Goal: Task Accomplishment & Management: Complete application form

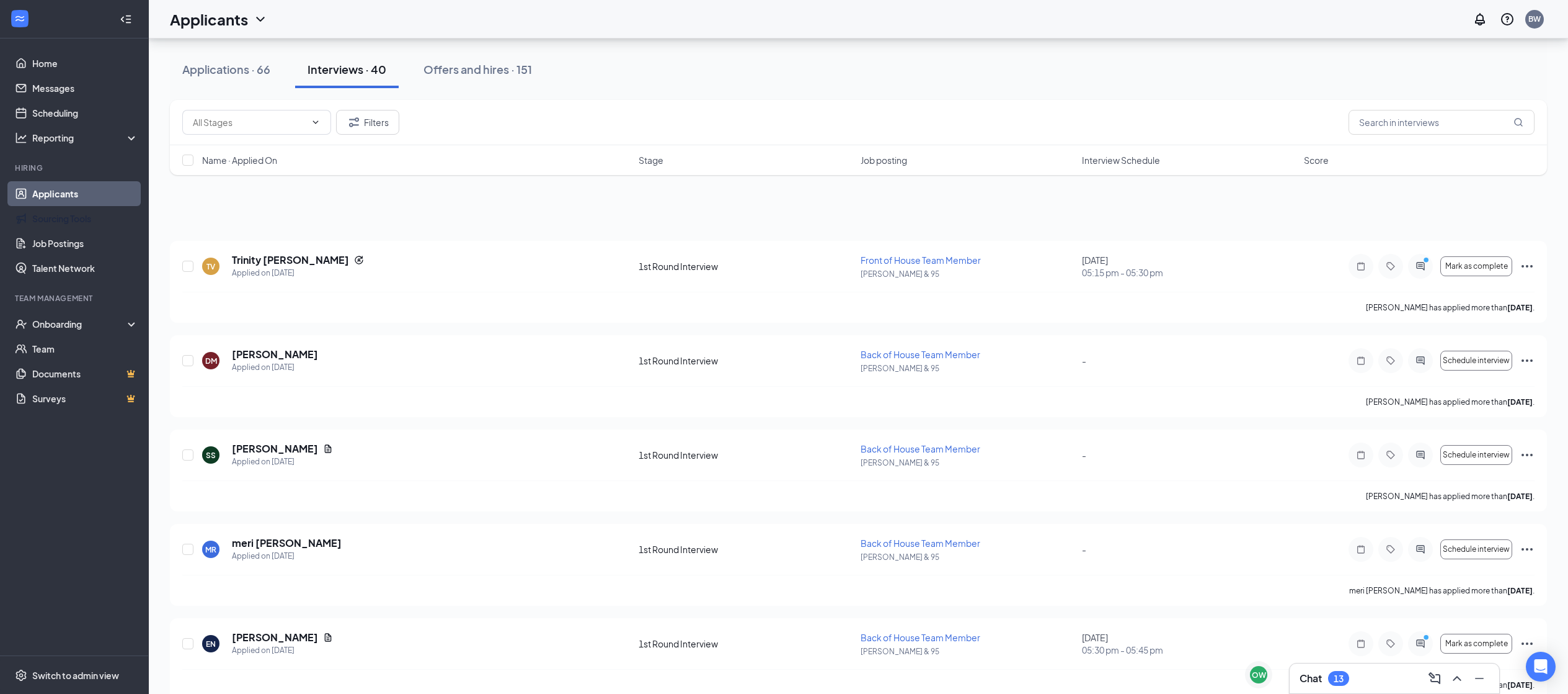
scroll to position [2326, 0]
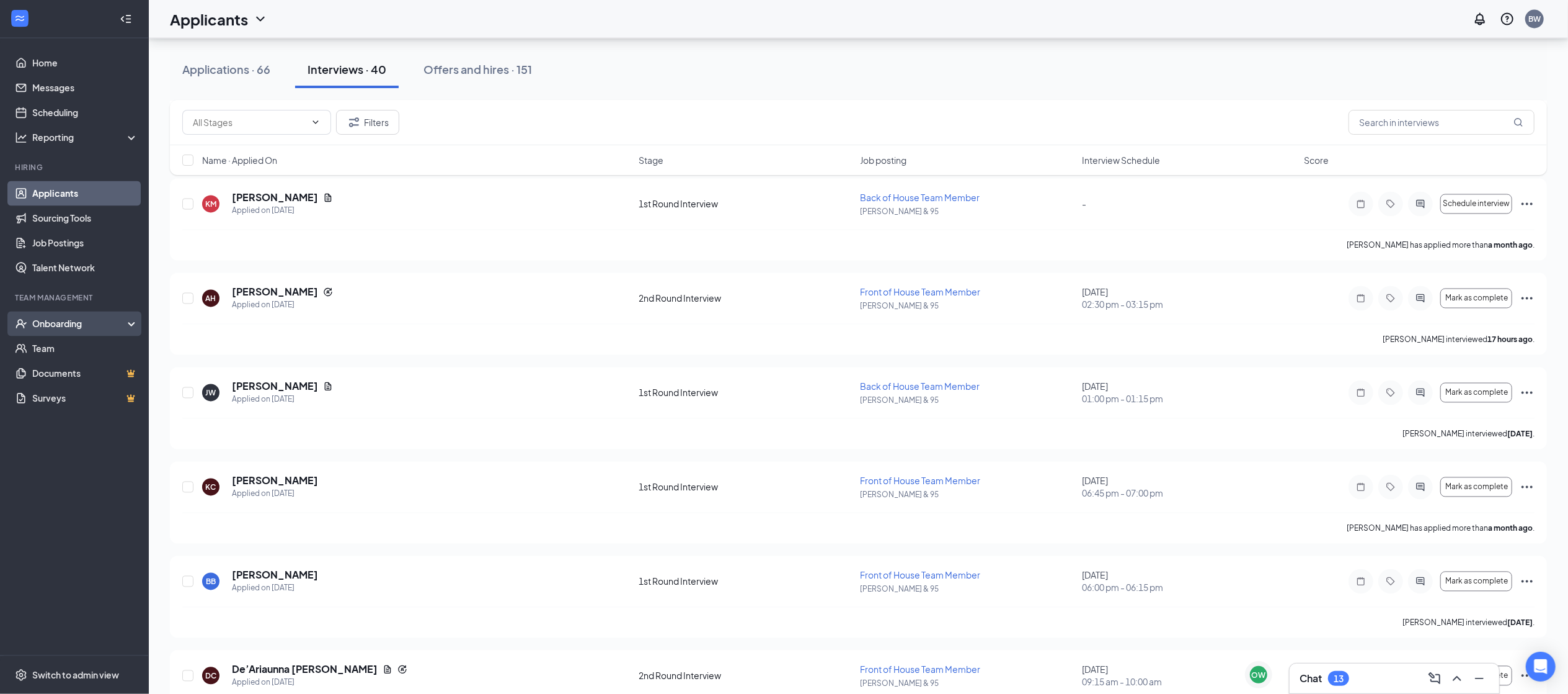
click at [60, 331] on div "Onboarding" at bounding box center [74, 324] width 149 height 25
click at [68, 347] on link "Overview" at bounding box center [85, 348] width 106 height 25
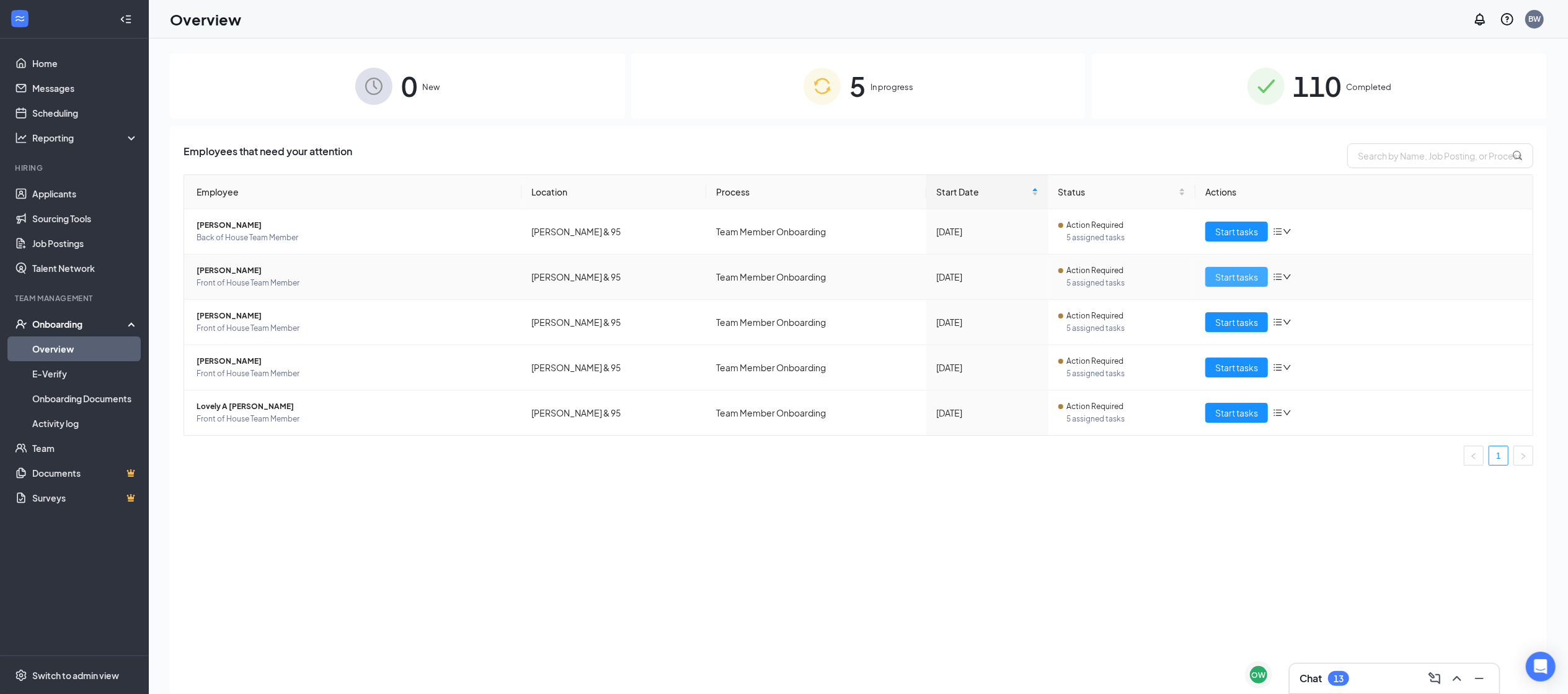
click at [1236, 285] on button "Start tasks" at bounding box center [1236, 276] width 63 height 20
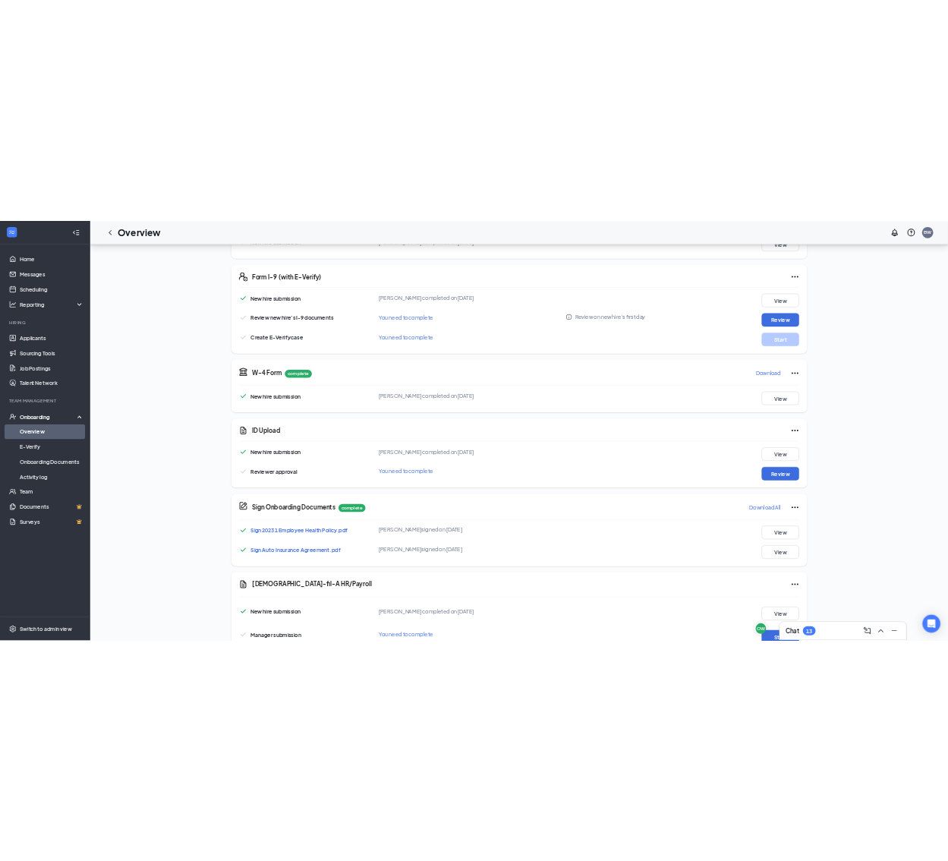
scroll to position [310, 0]
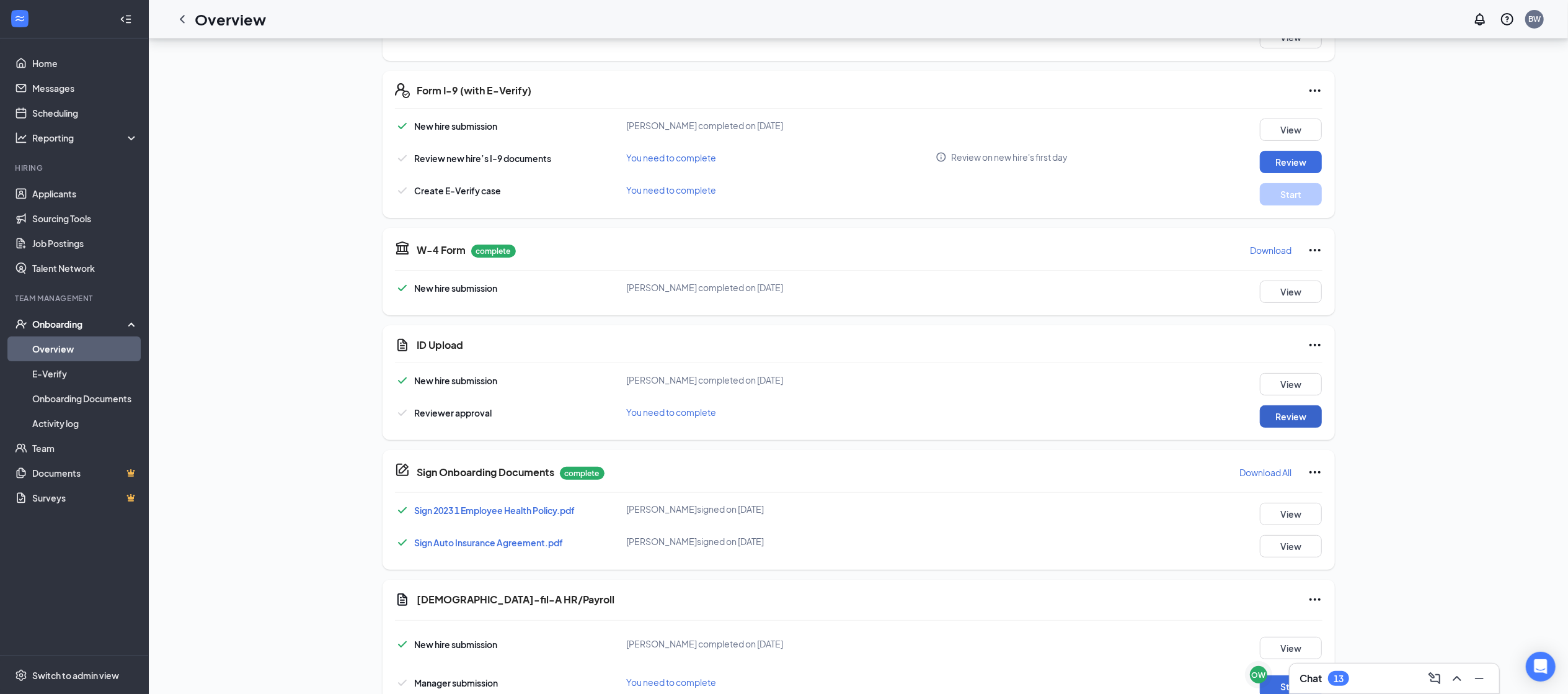
click at [1303, 416] on button "Review" at bounding box center [1291, 416] width 62 height 22
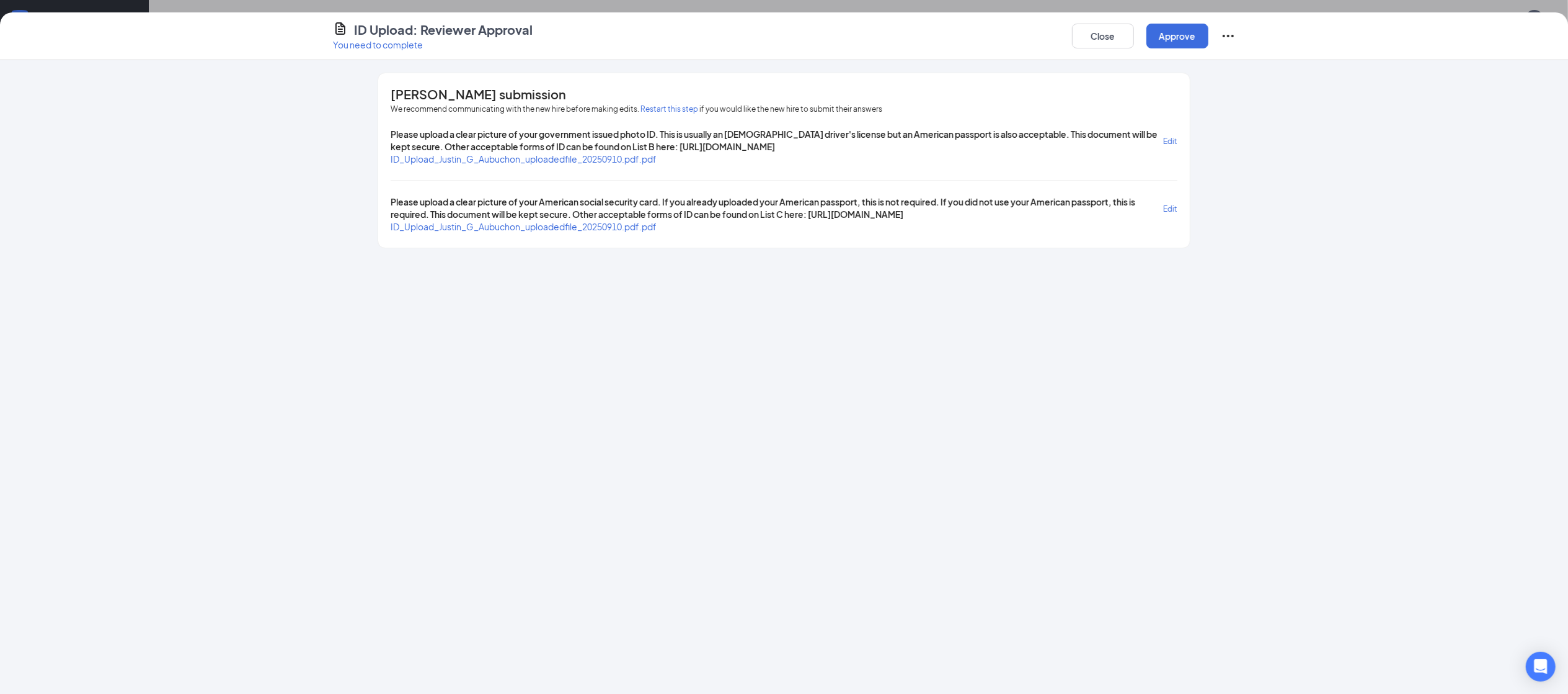
click at [524, 158] on span "ID_Upload_Justin_G_Aubuchon_uploadedfile_20250910.pdf.pdf" at bounding box center [524, 159] width 266 height 11
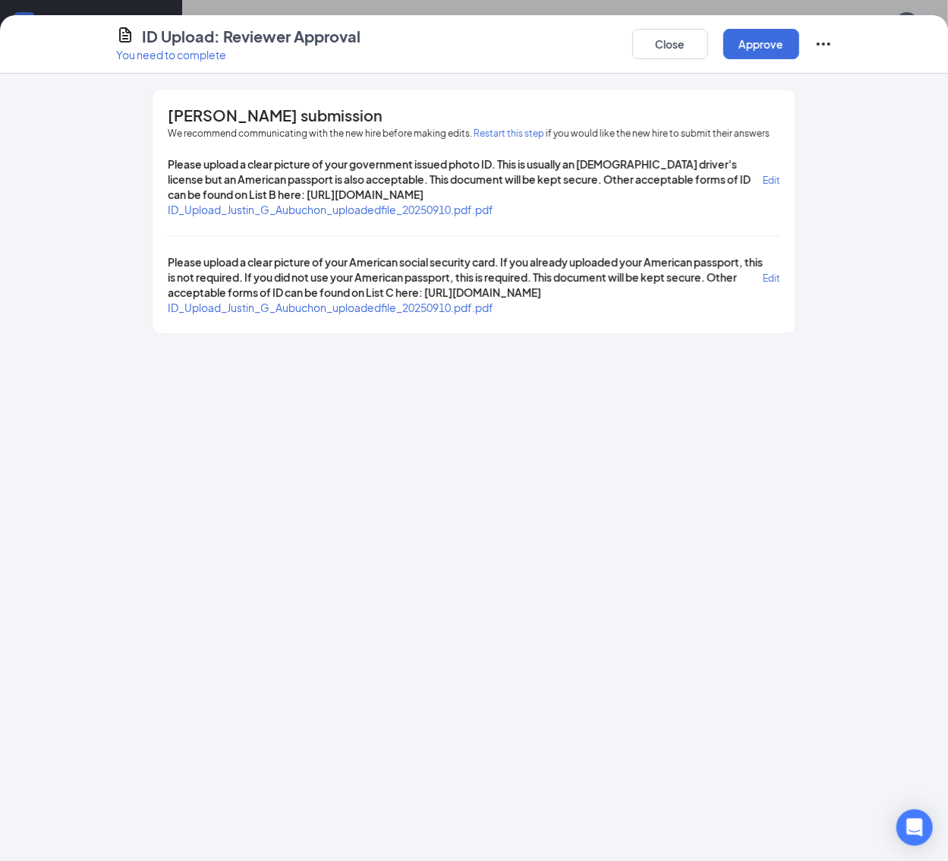
click at [357, 303] on span "ID_Upload_Justin_G_Aubuchon_uploadedfile_20250910.pdf.pdf" at bounding box center [331, 308] width 326 height 14
click at [799, 48] on button "Approve" at bounding box center [761, 44] width 76 height 30
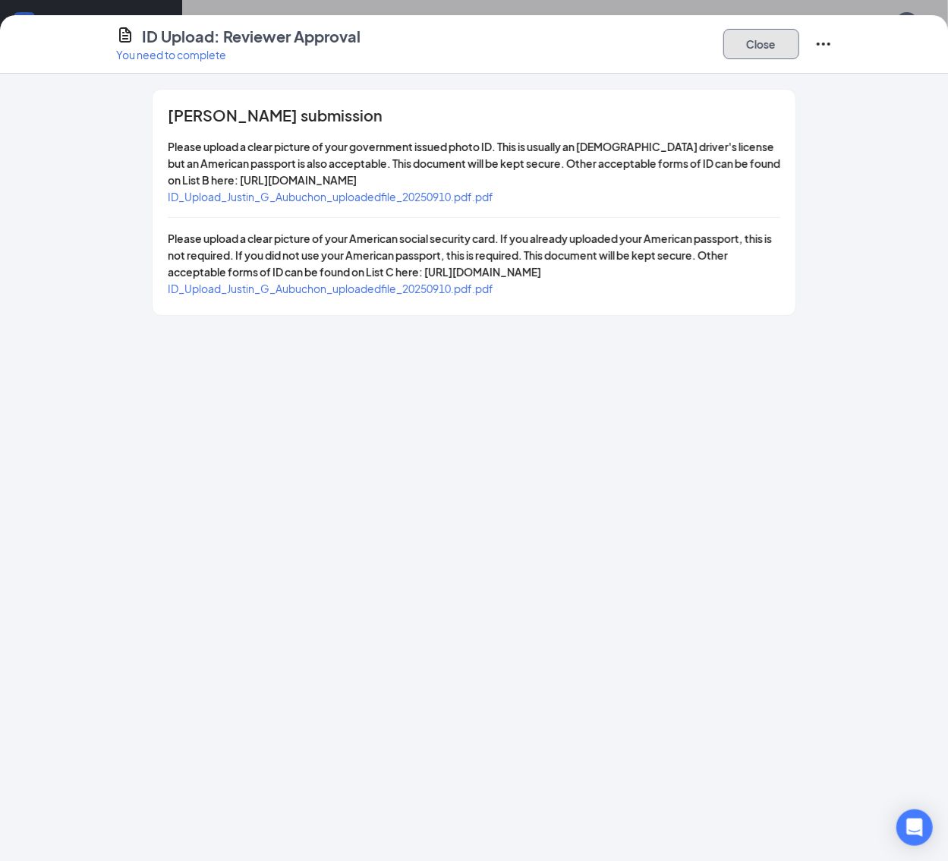
click at [799, 48] on button "Close" at bounding box center [761, 44] width 76 height 30
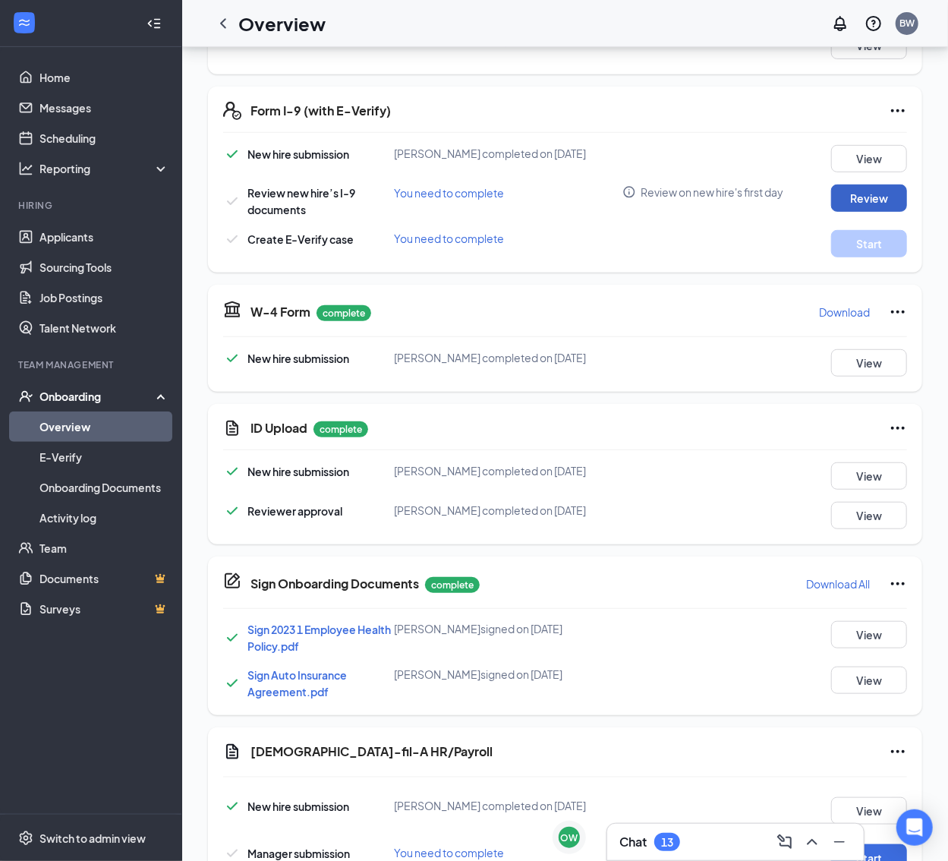
click at [856, 200] on button "Review" at bounding box center [869, 197] width 76 height 27
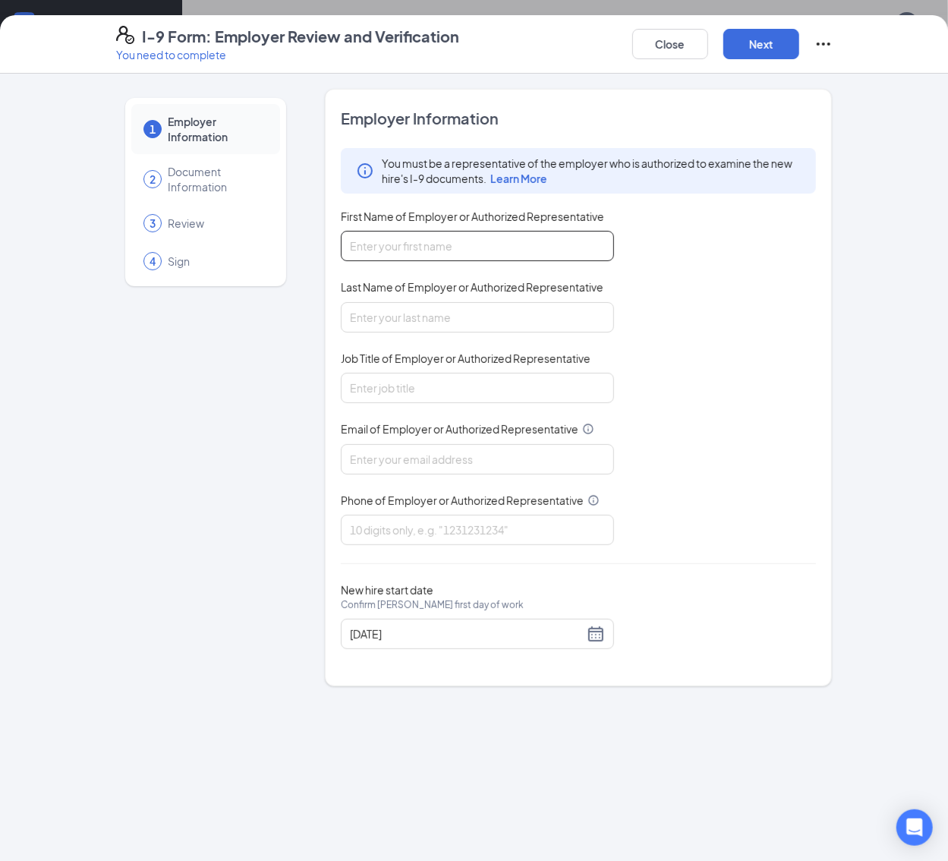
click at [352, 252] on input "First Name of Employer or Authorized Representative" at bounding box center [477, 246] width 273 height 30
type input "[PERSON_NAME]"
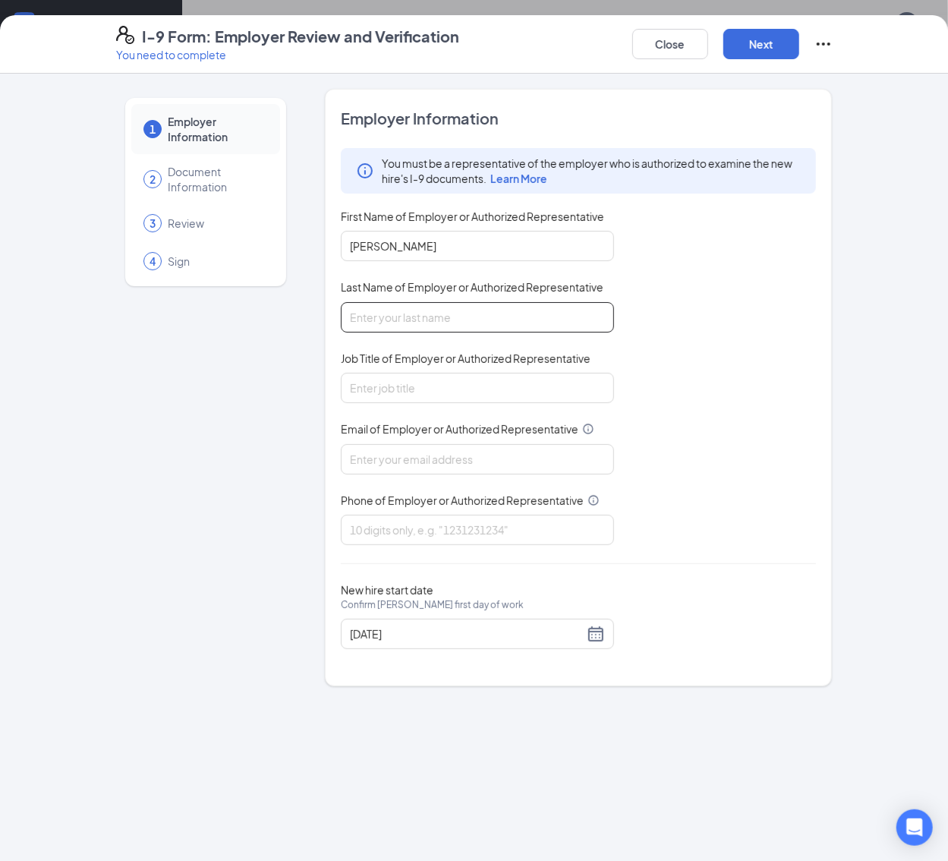
click at [436, 302] on input "Last Name of Employer or Authorized Representative" at bounding box center [477, 317] width 273 height 30
type input "[PERSON_NAME]"
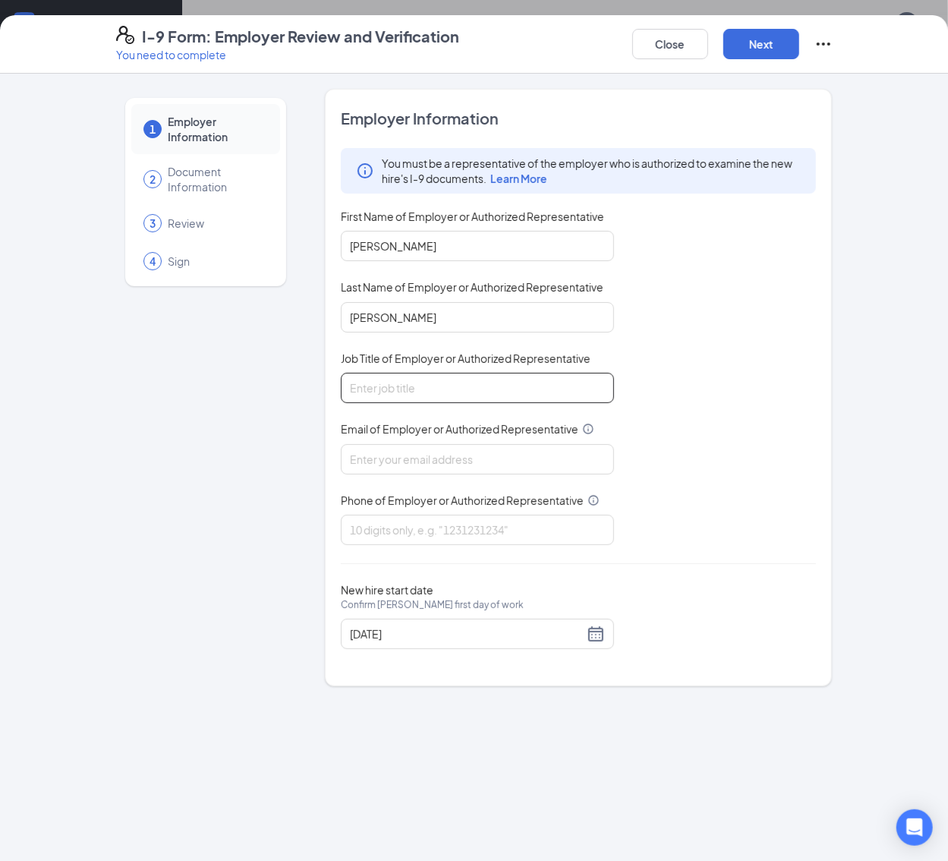
click at [419, 394] on input "Job Title of Employer or Authorized Representative" at bounding box center [477, 388] width 273 height 30
type input "HR/ Marketing Director"
click at [369, 452] on input "Email of Employer or Authorized Representative" at bounding box center [477, 459] width 273 height 30
type input "[PERSON_NAME][EMAIL_ADDRESS][DOMAIN_NAME]"
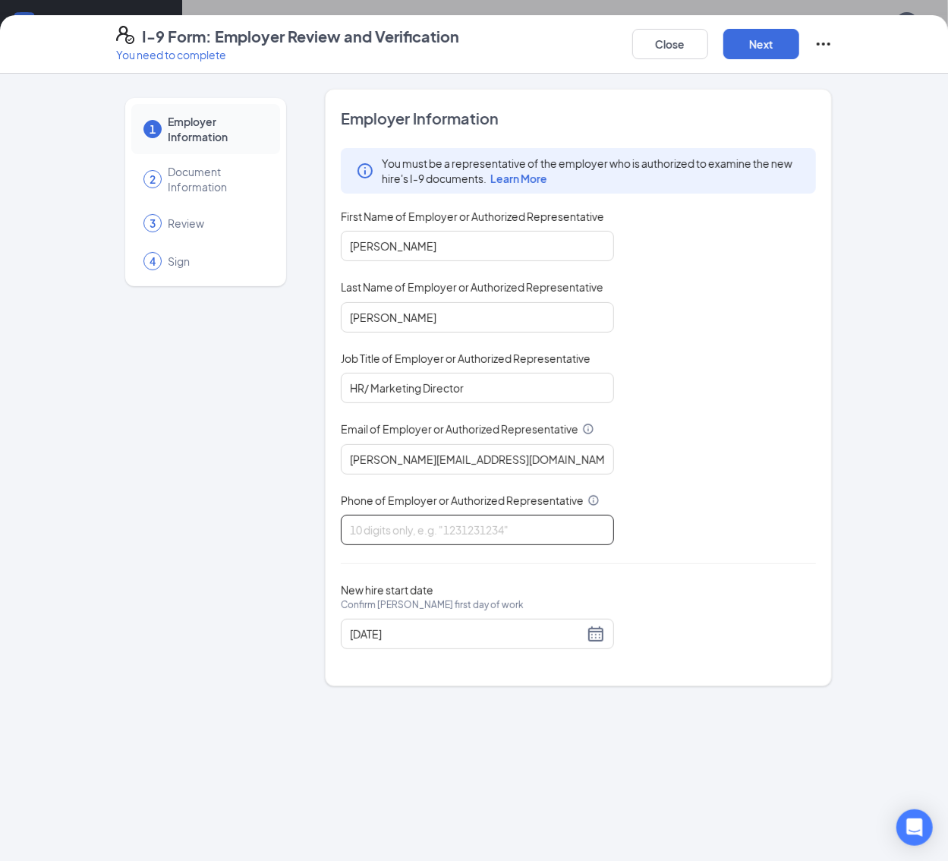
click at [379, 528] on input "Phone of Employer or Authorized Representative" at bounding box center [477, 530] width 273 height 30
type input "3217510801"
click at [559, 640] on div "[DATE]" at bounding box center [477, 634] width 255 height 18
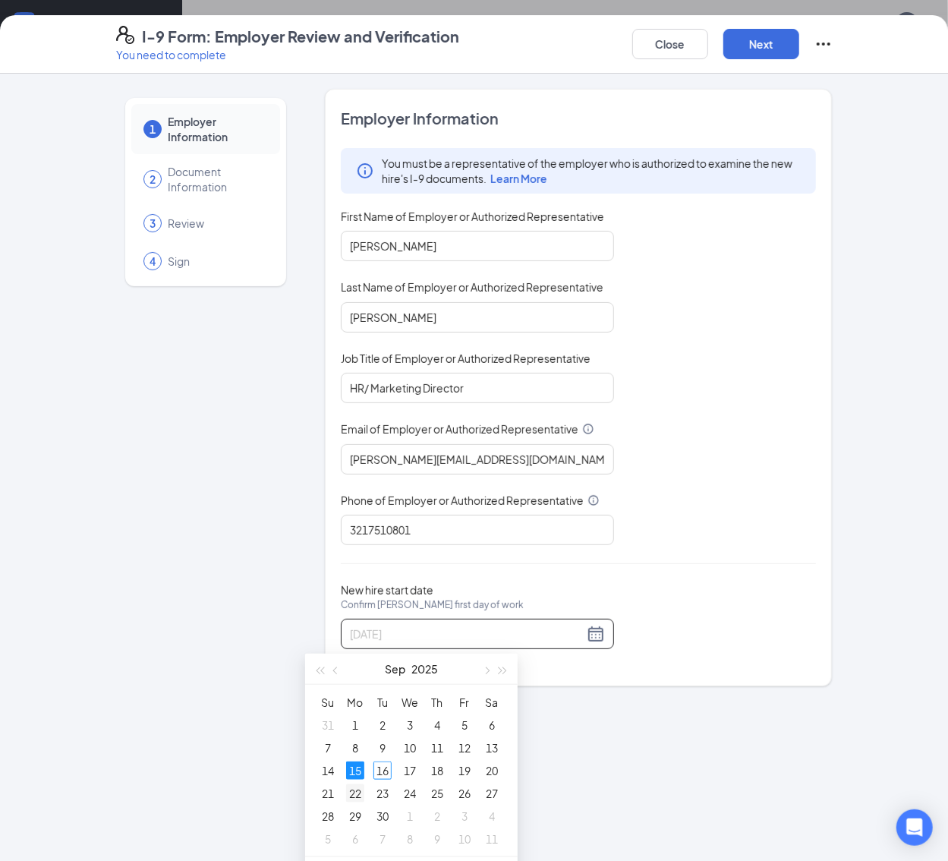
type input "[DATE]"
click at [350, 784] on div "22" at bounding box center [355, 793] width 18 height 18
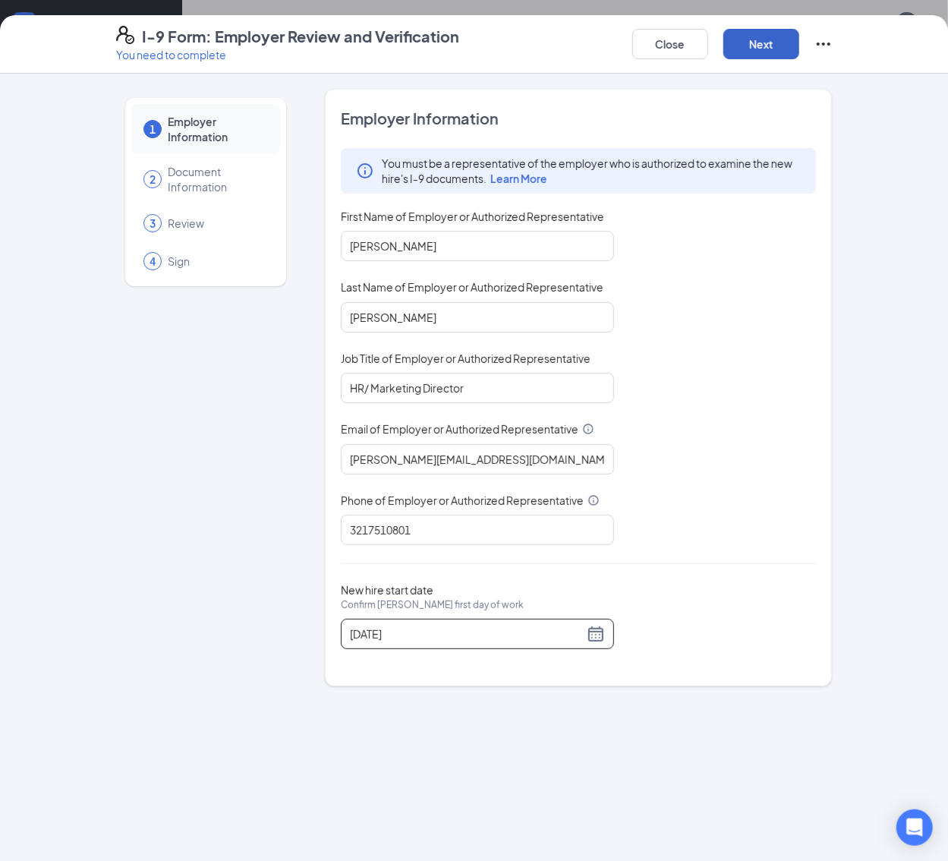
click at [799, 42] on button "Next" at bounding box center [761, 44] width 76 height 30
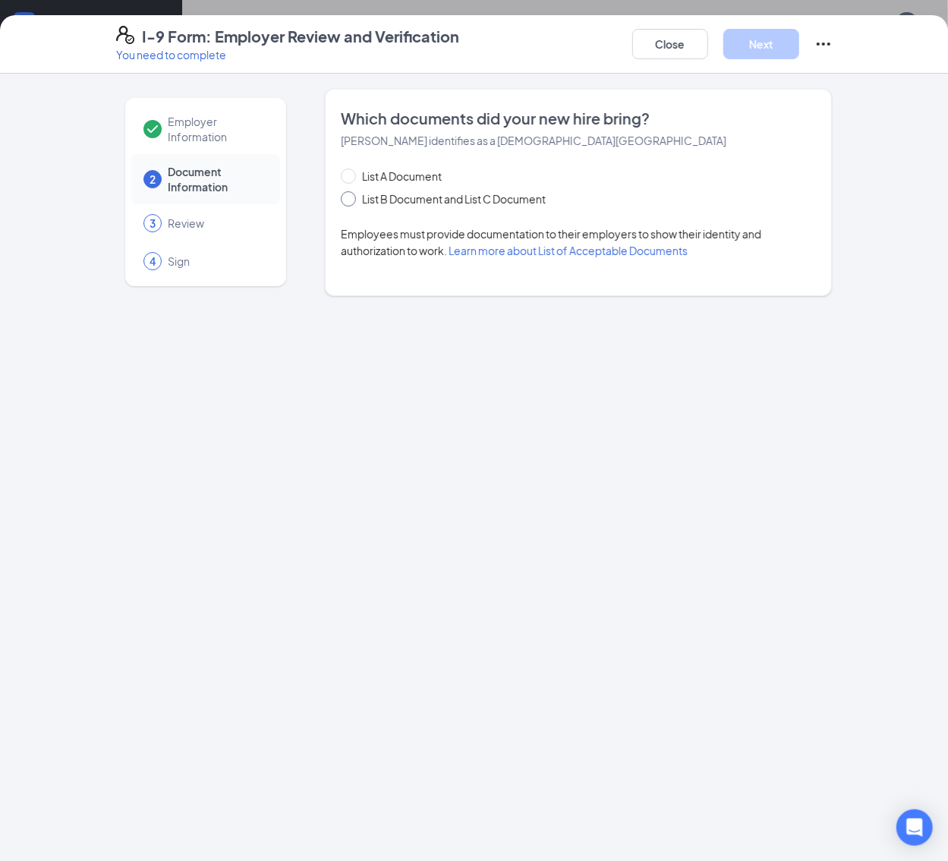
click at [402, 200] on span "List B Document and List C Document" at bounding box center [454, 198] width 196 height 17
click at [351, 200] on input "List B Document and List C Document" at bounding box center [346, 196] width 11 height 11
radio input "true"
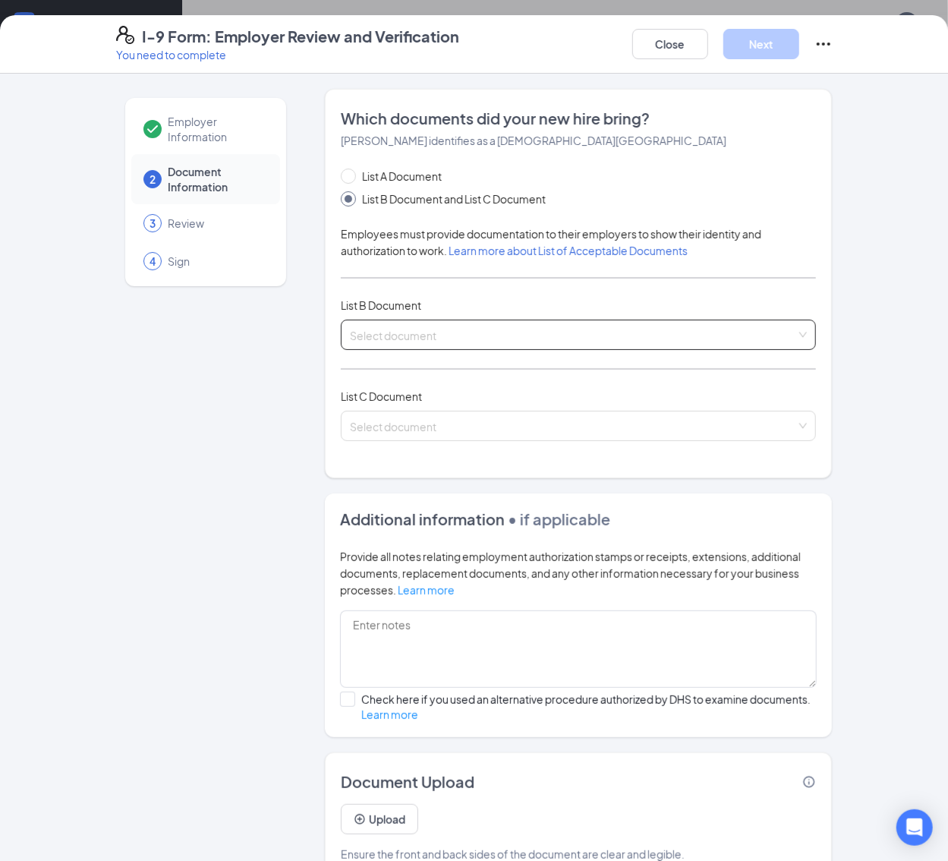
click at [350, 342] on input "search" at bounding box center [573, 331] width 447 height 23
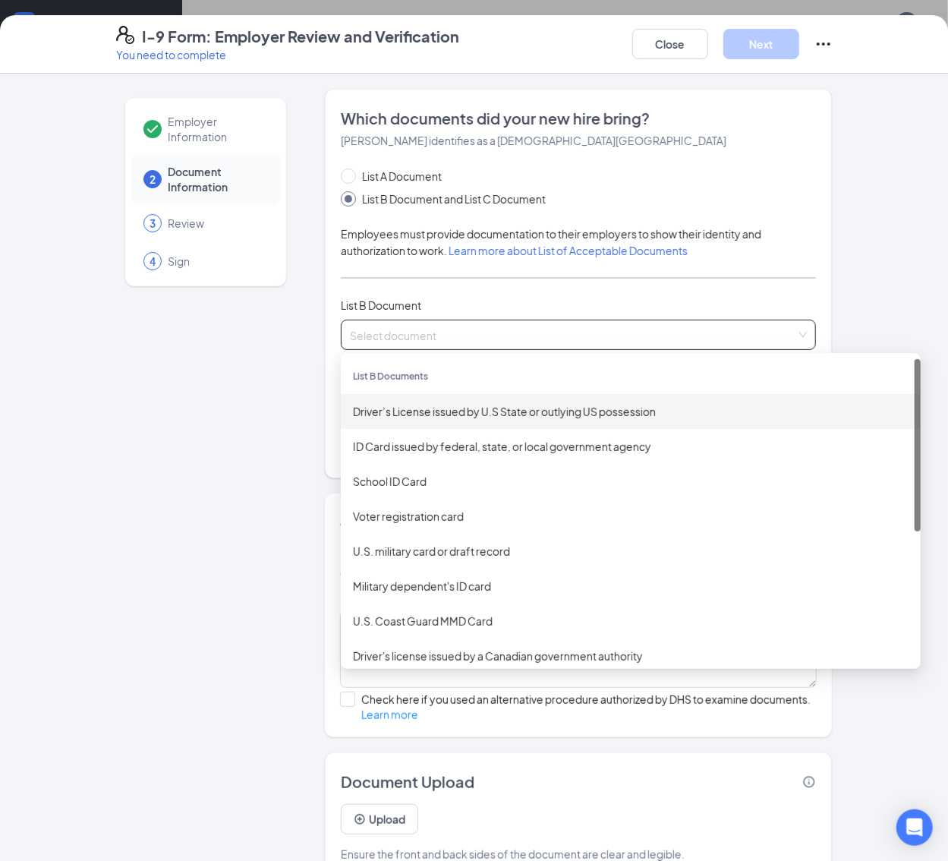
click at [353, 410] on div "Driver’s License issued by U.S State or outlying US possession" at bounding box center [631, 411] width 556 height 17
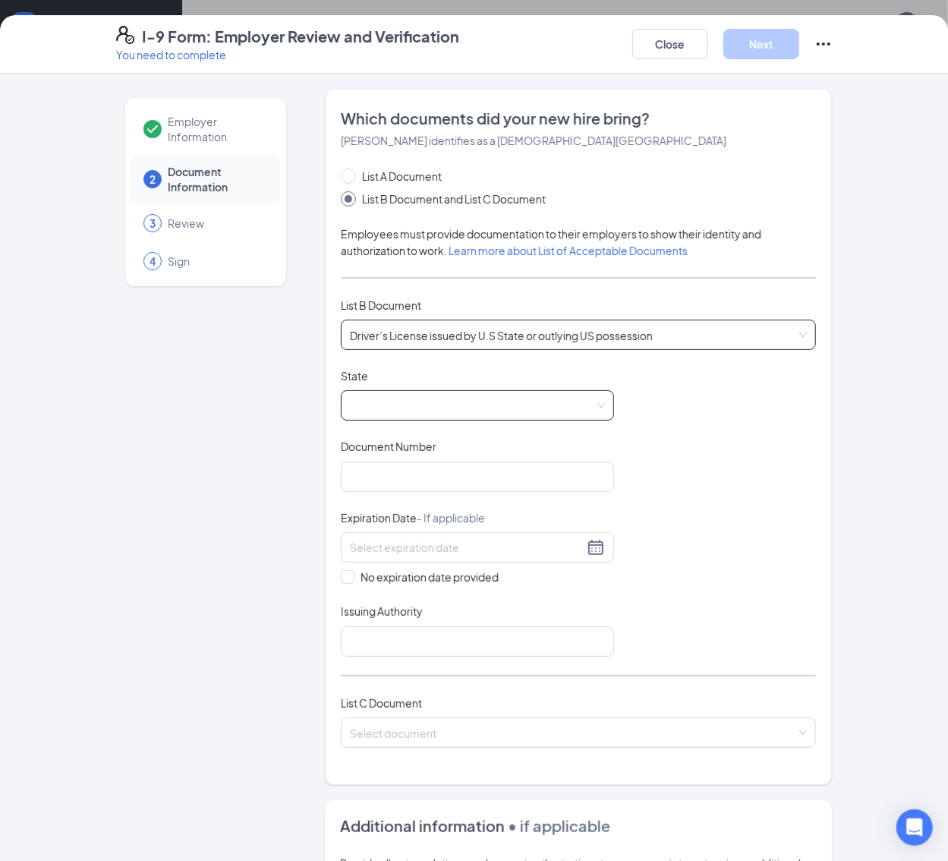
click at [404, 405] on span at bounding box center [477, 405] width 255 height 29
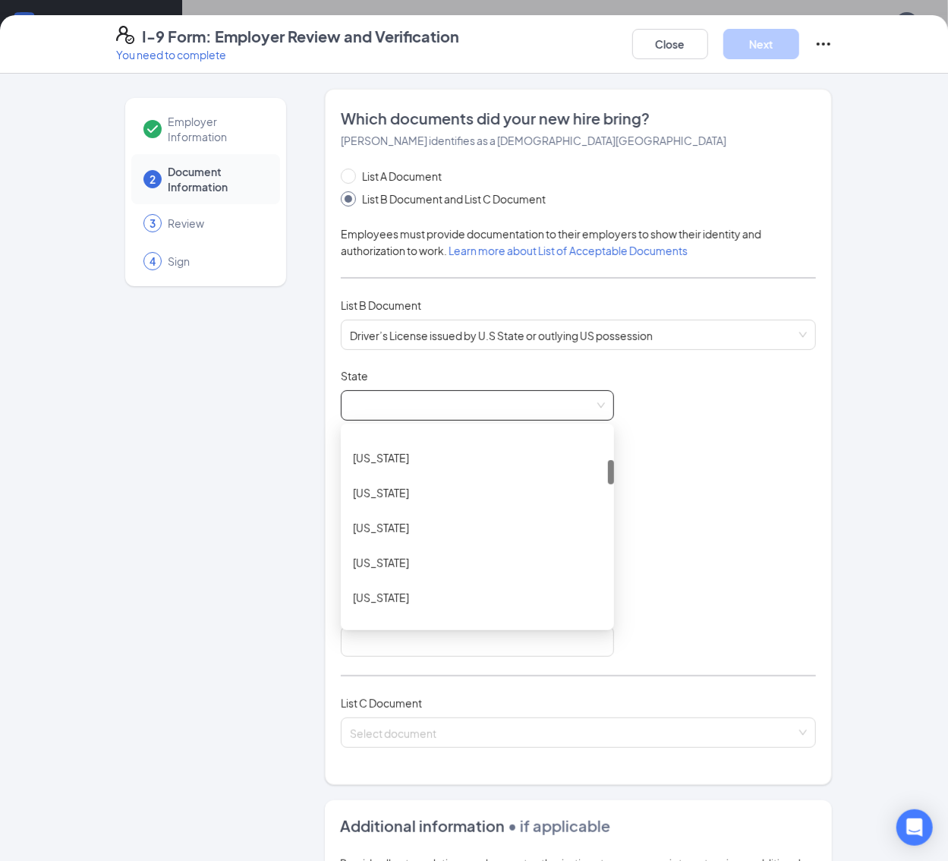
scroll to position [235, 0]
click at [361, 557] on div "[US_STATE]" at bounding box center [477, 561] width 249 height 17
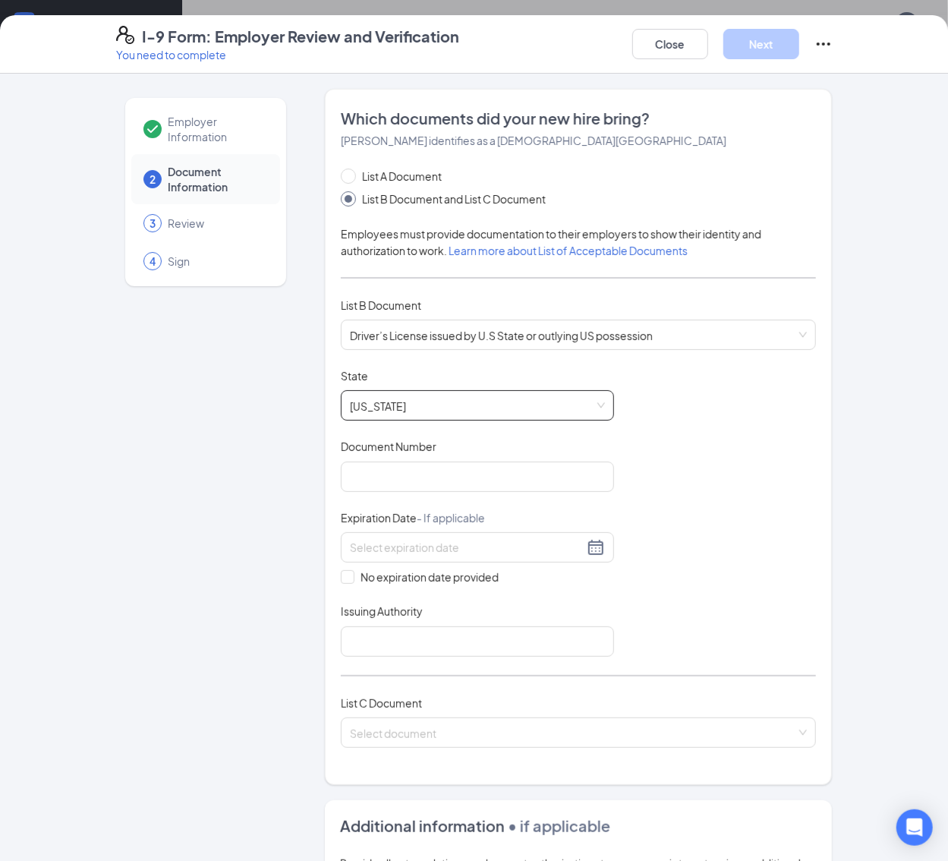
click at [408, 458] on div "Document Number" at bounding box center [477, 450] width 273 height 22
click at [410, 478] on input "Document Number" at bounding box center [477, 476] width 273 height 30
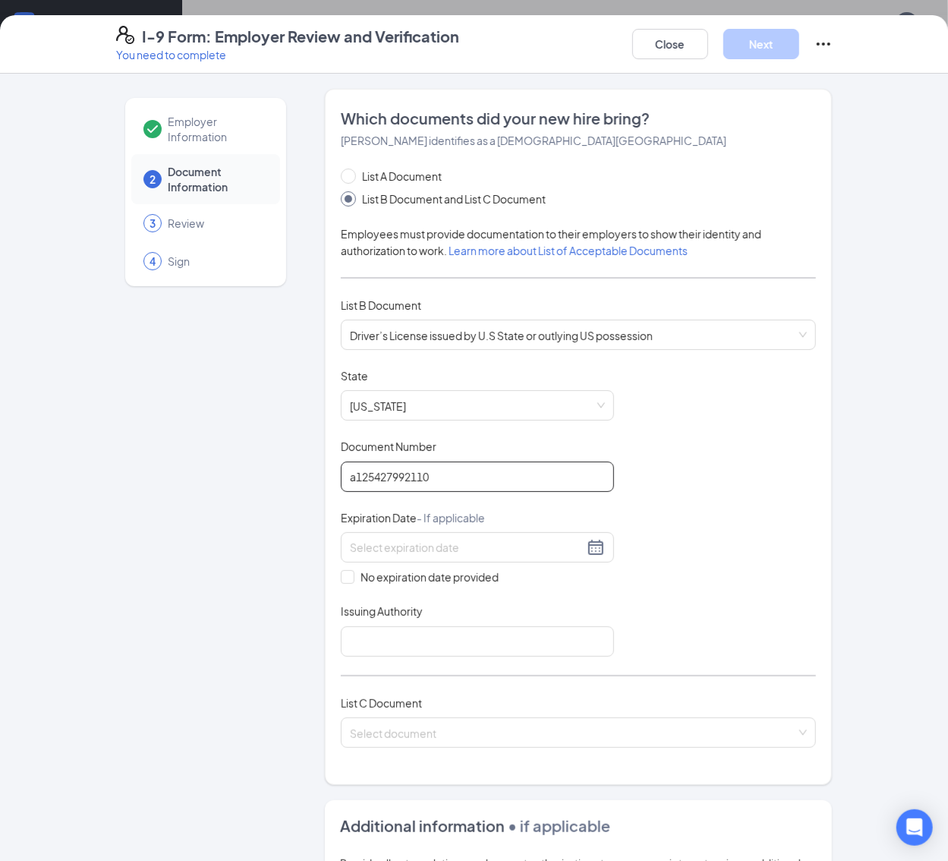
type input "a125427992110"
click at [557, 546] on div at bounding box center [477, 547] width 255 height 18
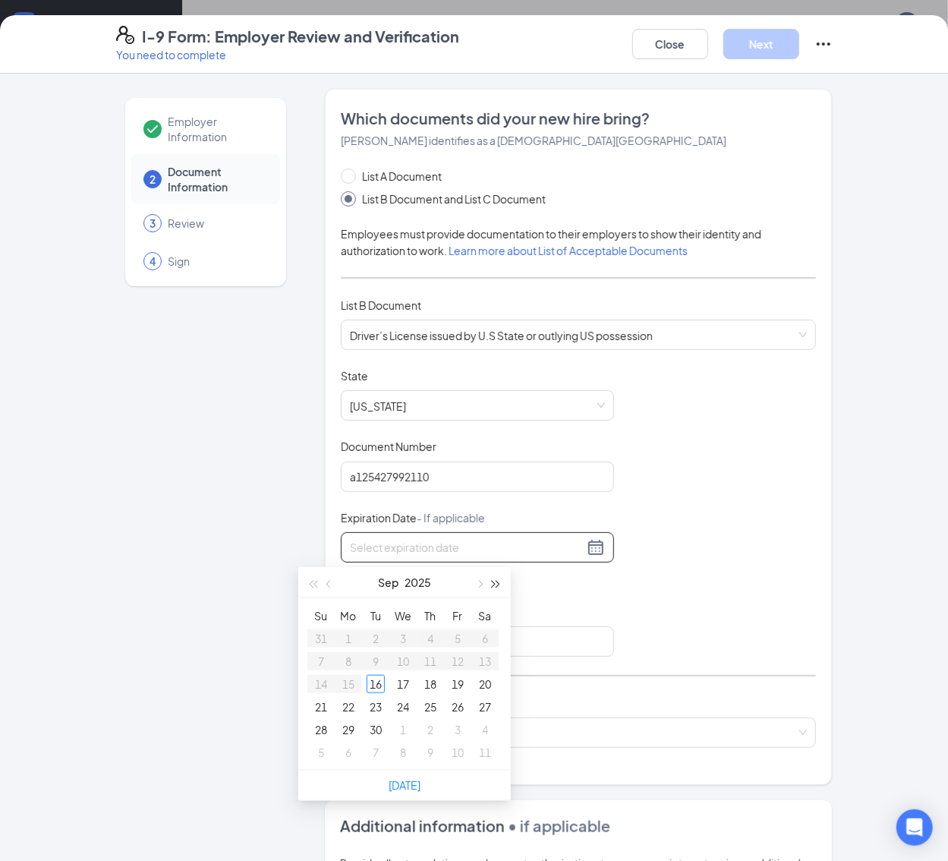
click at [493, 584] on span "button" at bounding box center [497, 585] width 8 height 8
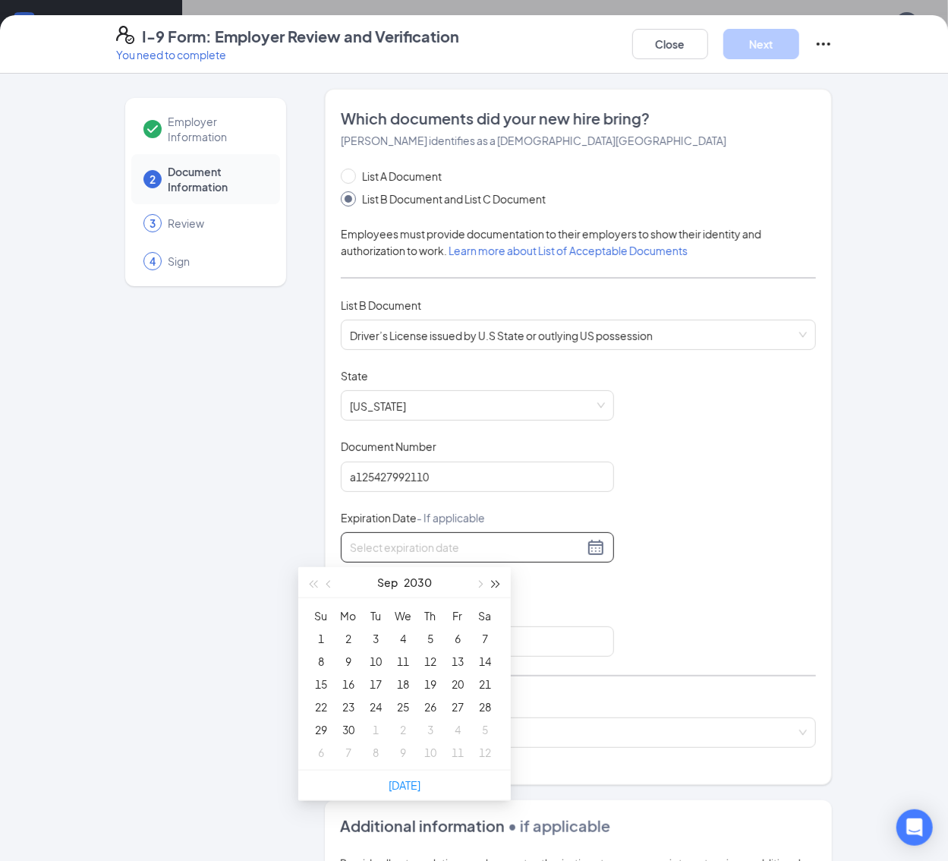
click at [493, 584] on span "button" at bounding box center [497, 585] width 8 height 8
click at [329, 582] on span "button" at bounding box center [330, 585] width 8 height 8
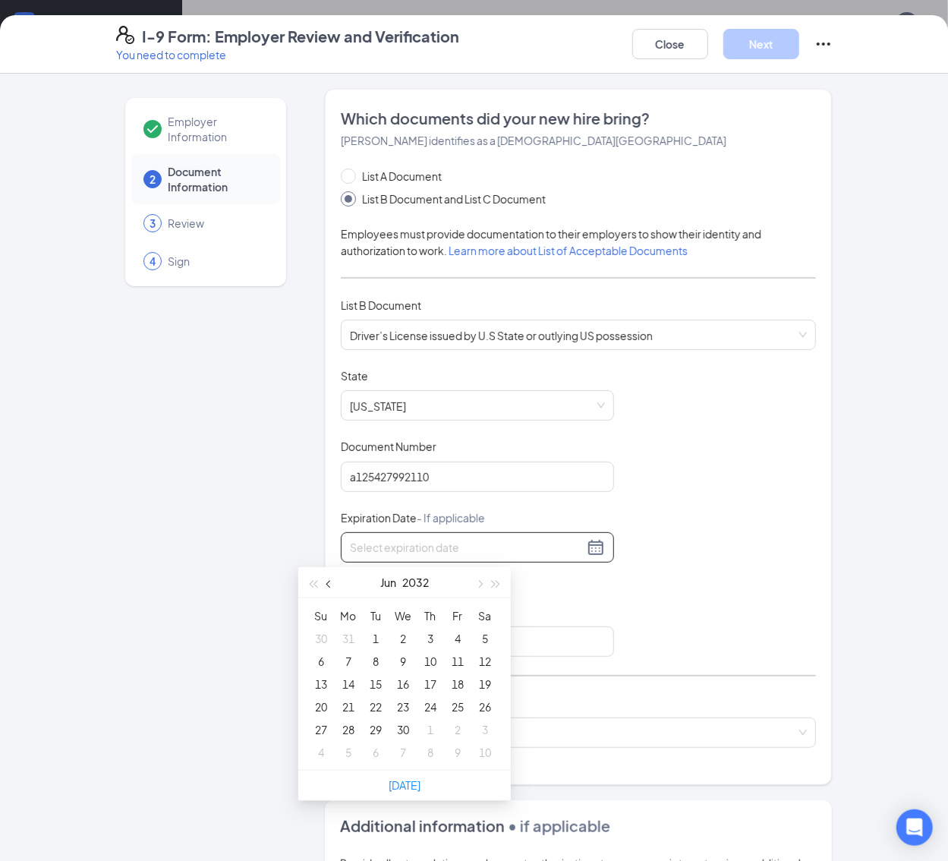
click at [329, 582] on span "button" at bounding box center [330, 585] width 8 height 8
click at [477, 580] on button "button" at bounding box center [479, 582] width 17 height 30
type input "[DATE]"
click at [459, 666] on div "11" at bounding box center [458, 661] width 18 height 18
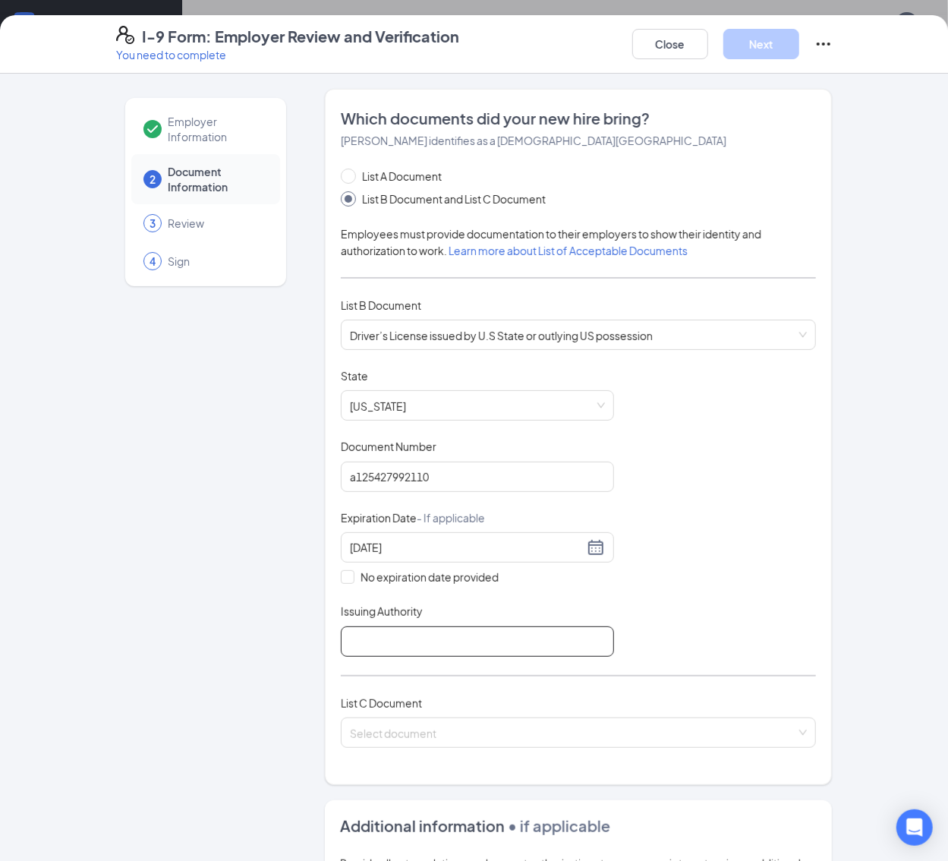
click at [475, 645] on input "Issuing Authority" at bounding box center [477, 641] width 273 height 30
type input "[US_STATE] Department of Motor Vehicle"
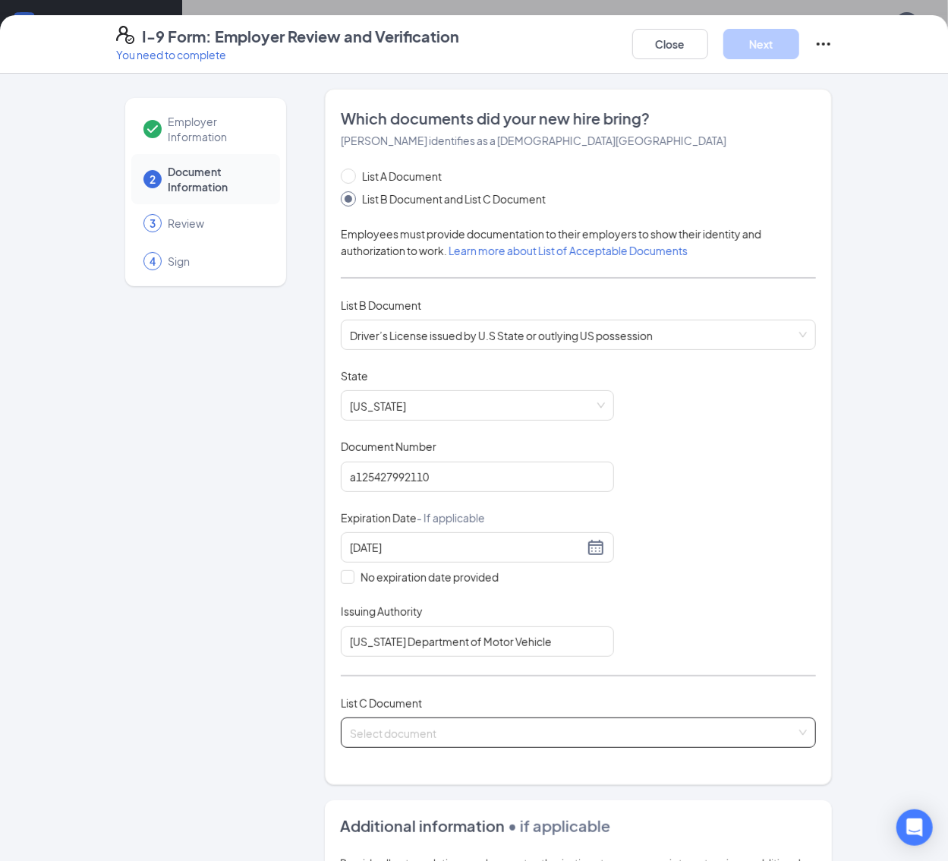
click at [438, 729] on input "search" at bounding box center [573, 729] width 447 height 23
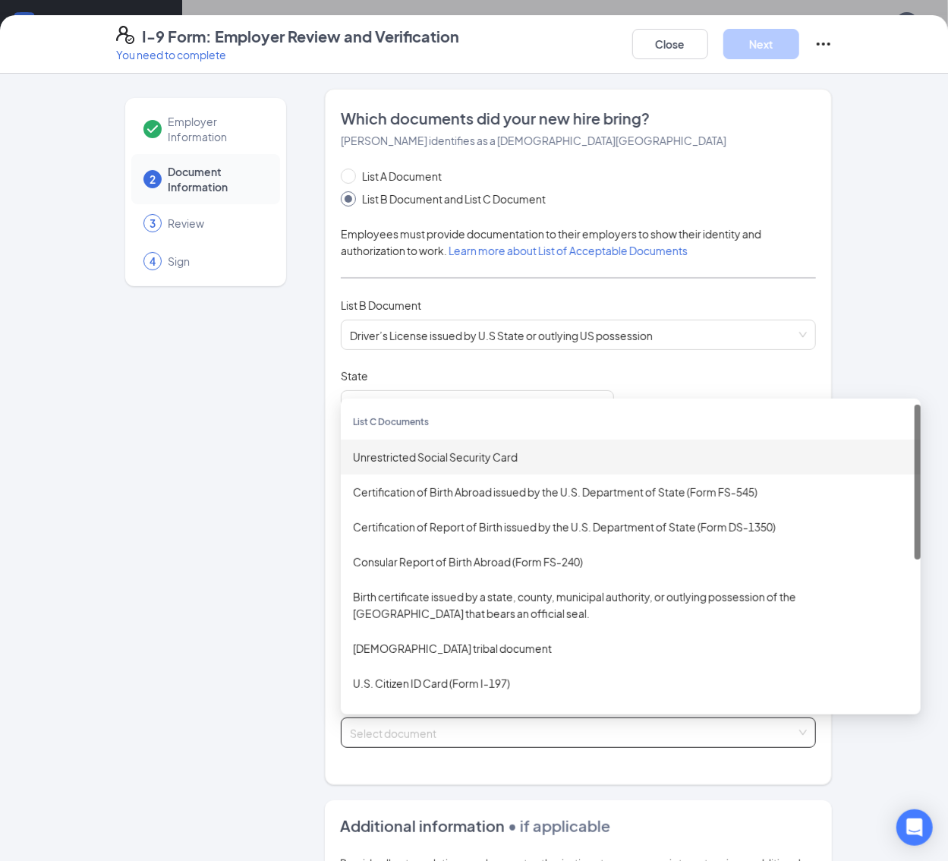
click at [493, 470] on div "Unrestricted Social Security Card" at bounding box center [631, 456] width 580 height 35
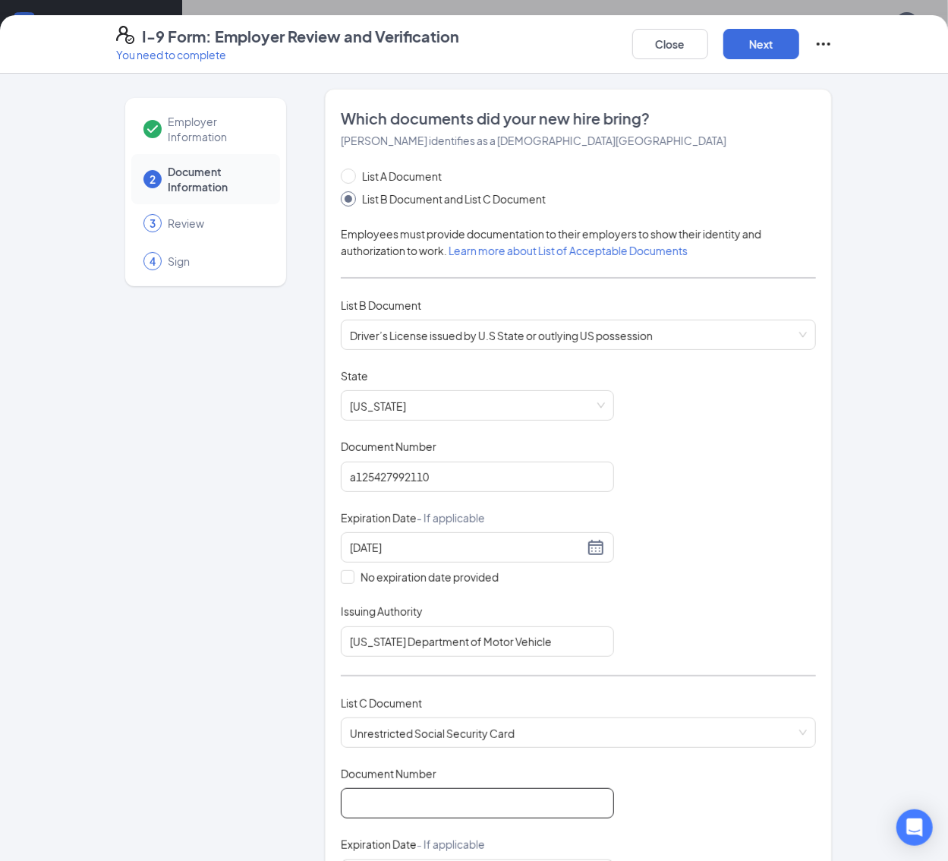
click at [510, 795] on input "Document Number" at bounding box center [477, 803] width 273 height 30
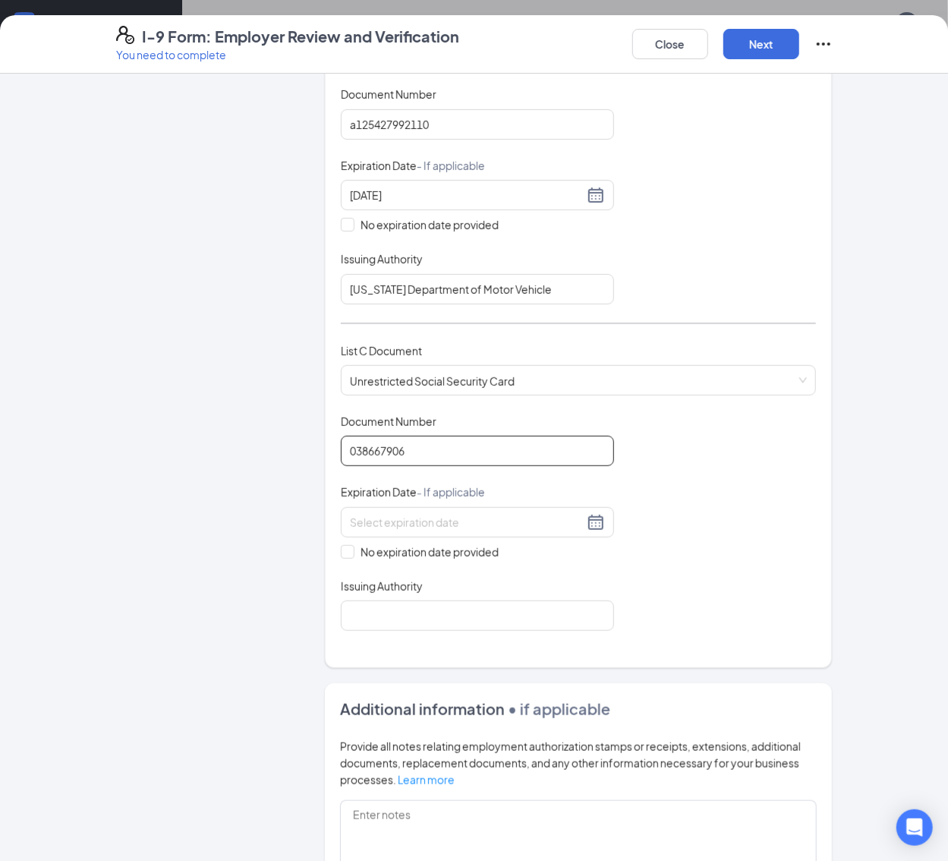
scroll to position [389, 0]
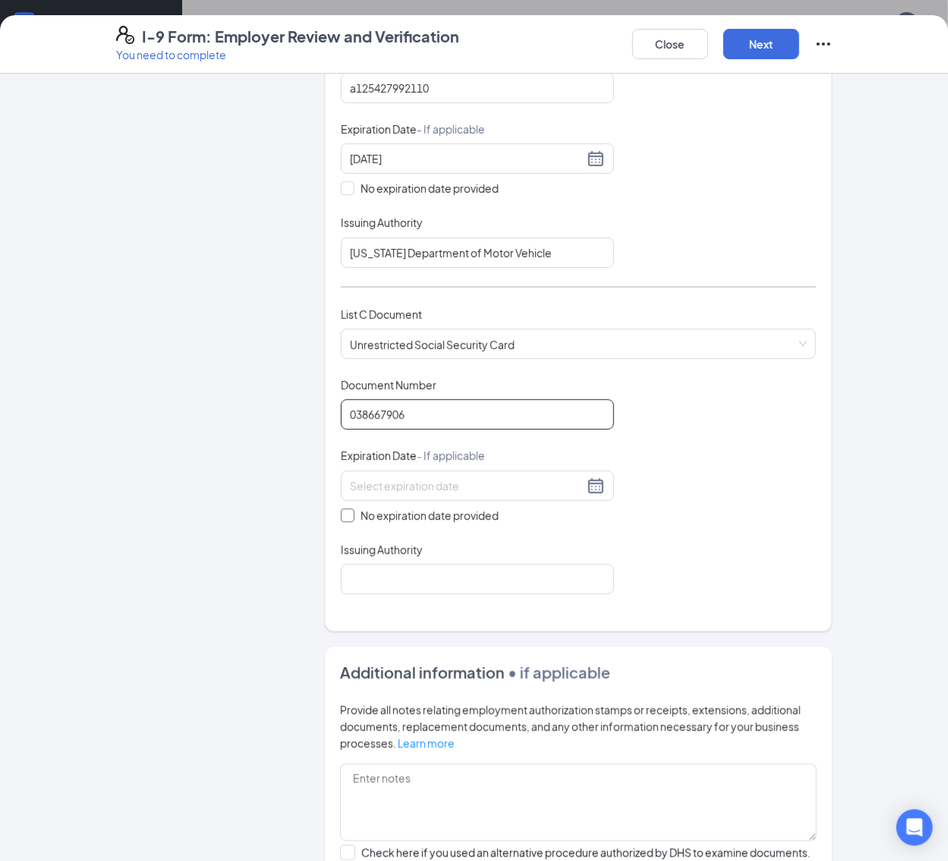
type input "038667906"
click at [408, 524] on span "No expiration date provided" at bounding box center [429, 515] width 150 height 17
click at [351, 519] on input "No expiration date provided" at bounding box center [346, 514] width 11 height 11
checkbox input "true"
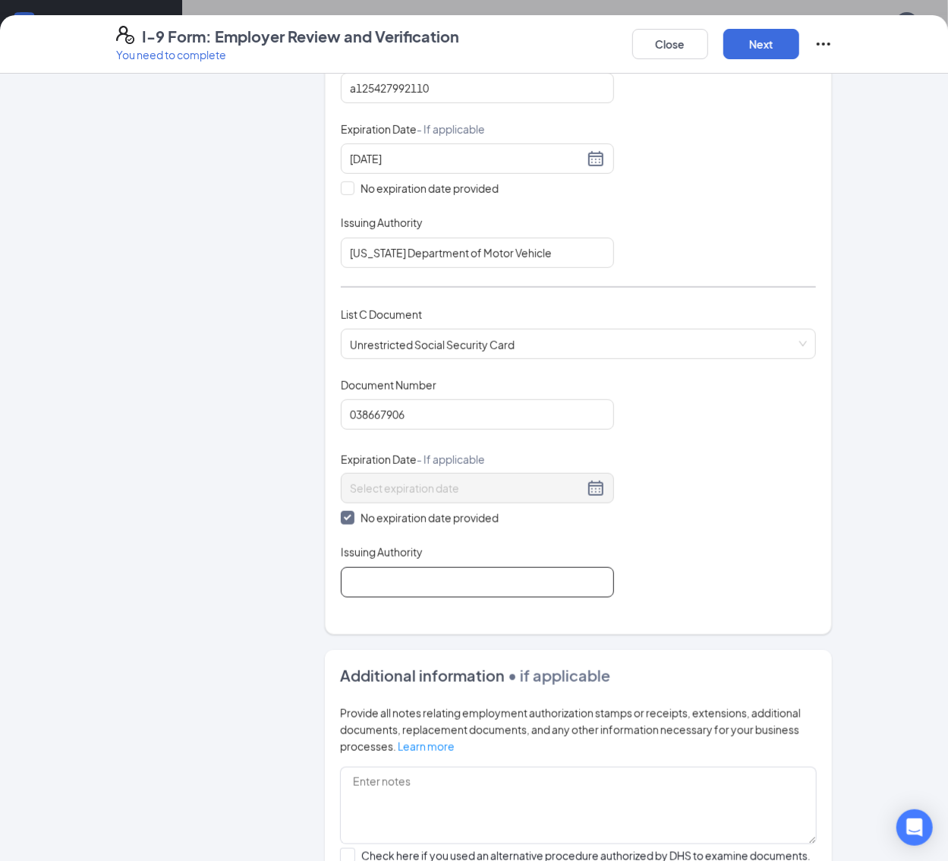
click at [436, 582] on input "Issuing Authority" at bounding box center [477, 582] width 273 height 30
type input "Social Security Administration"
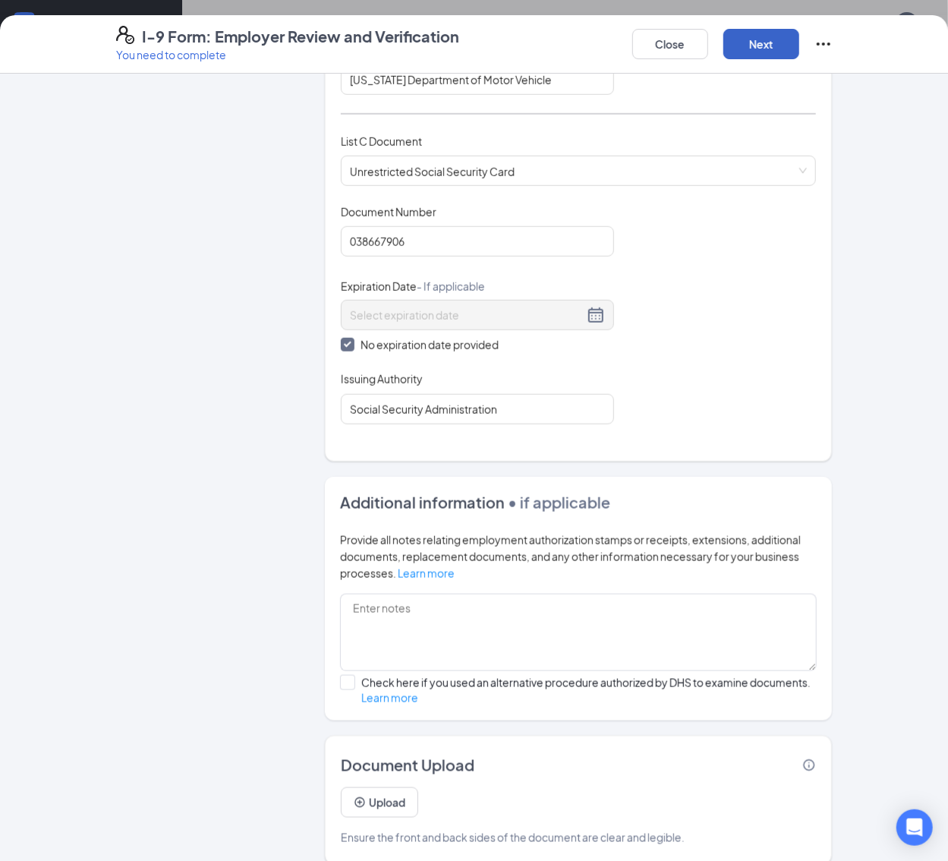
click at [799, 57] on button "Next" at bounding box center [761, 44] width 76 height 30
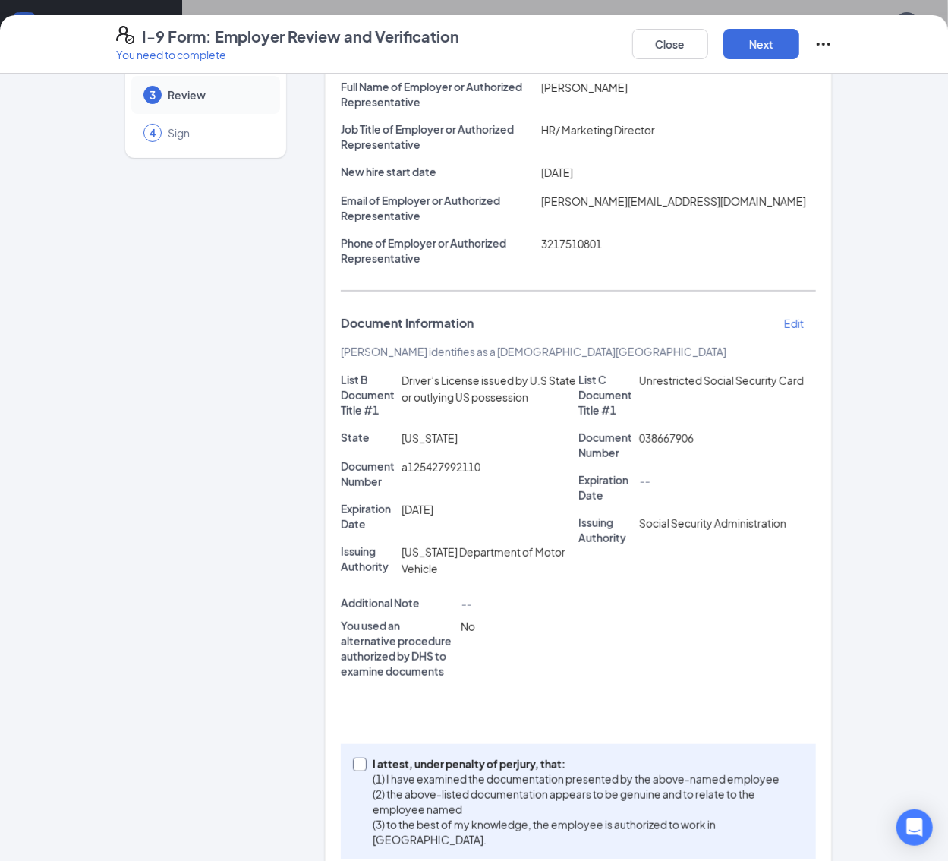
click at [353, 760] on span at bounding box center [360, 764] width 14 height 14
click at [353, 760] on input "I attest, under penalty of [PERSON_NAME], that: (1) I have examined the documen…" at bounding box center [358, 762] width 11 height 11
checkbox input "true"
click at [799, 29] on button "Next" at bounding box center [761, 44] width 76 height 30
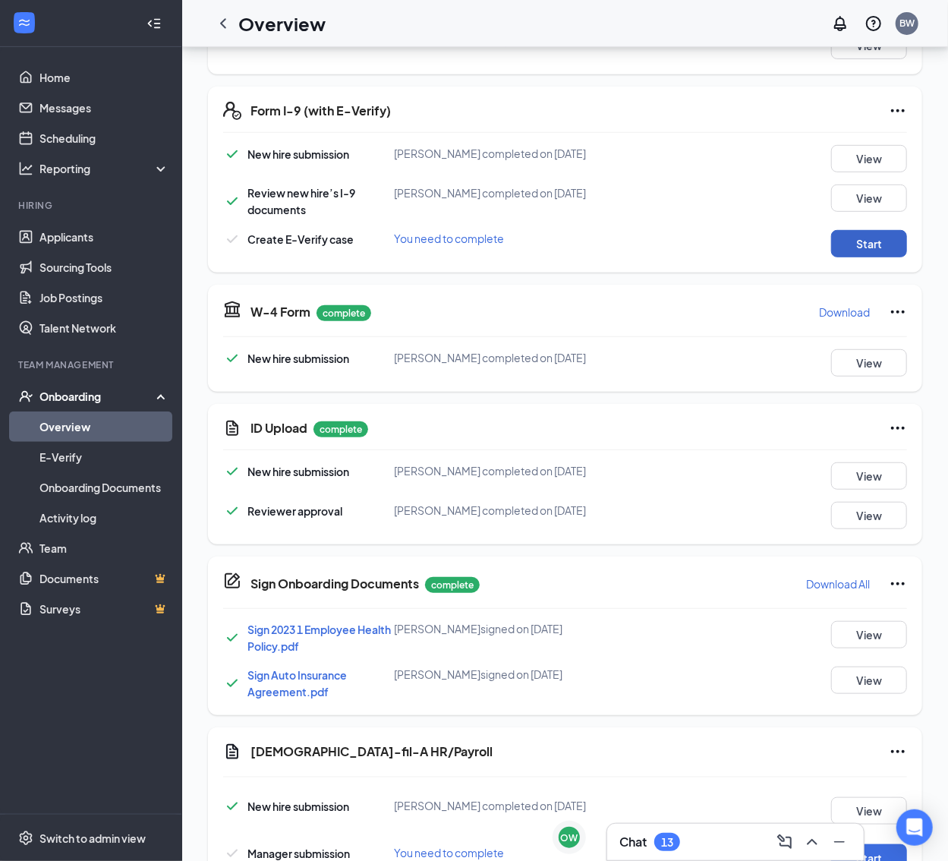
click at [856, 254] on button "Start" at bounding box center [869, 243] width 76 height 27
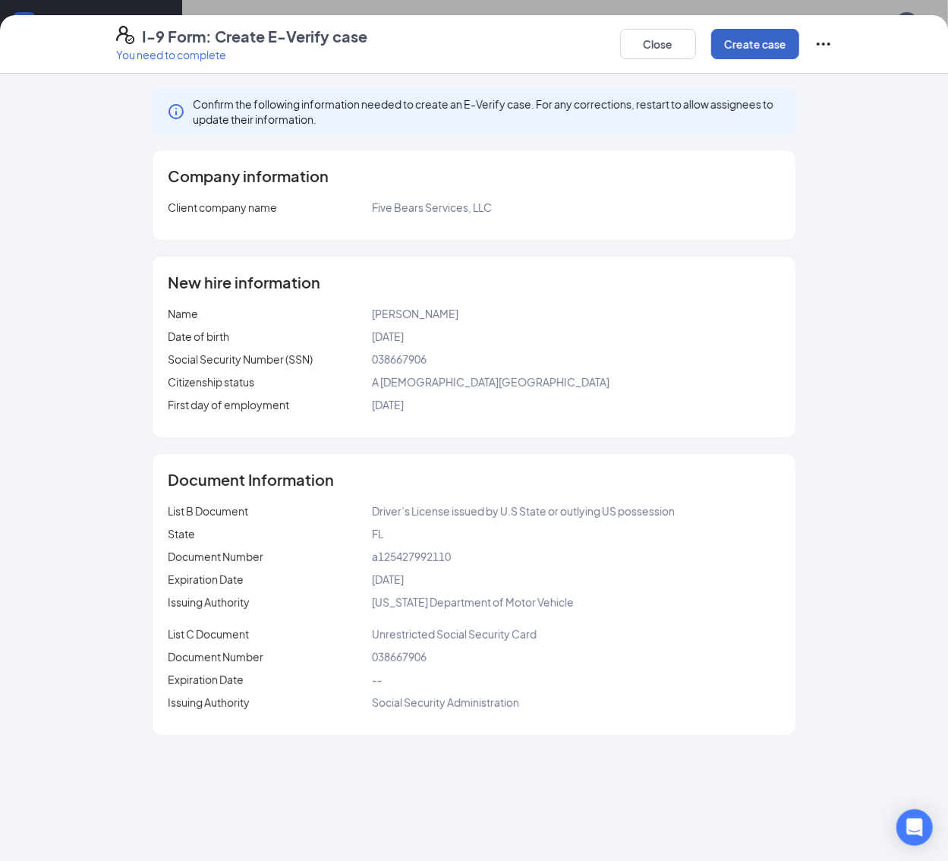
click at [799, 54] on button "Create case" at bounding box center [755, 44] width 88 height 30
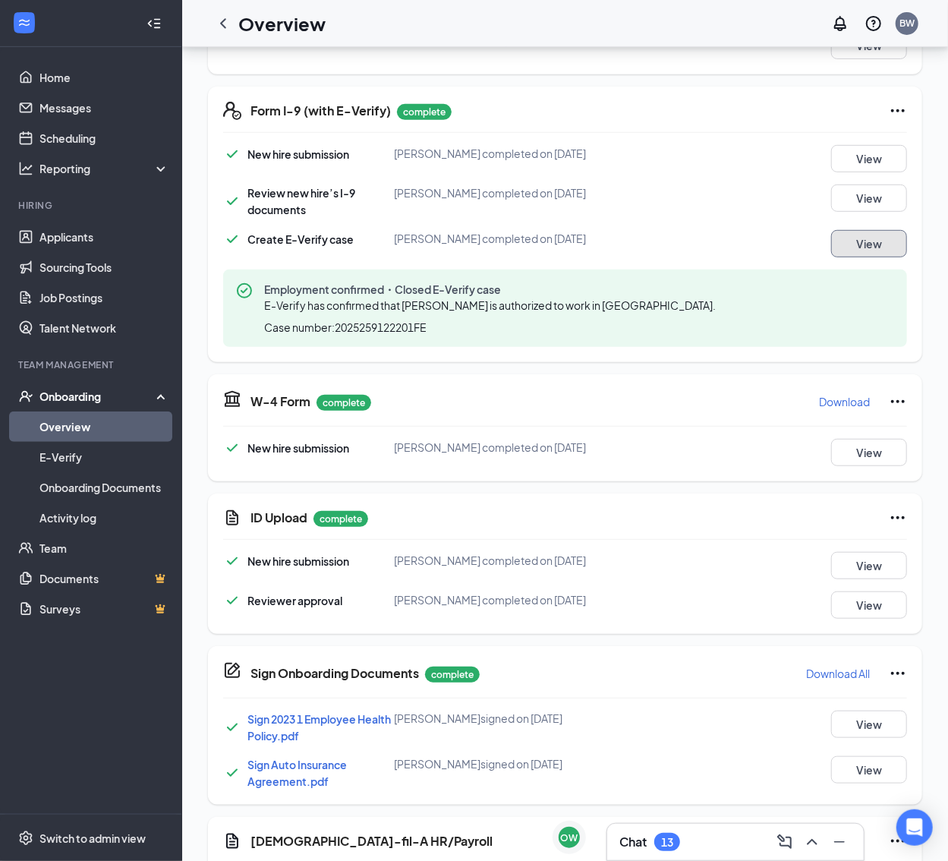
scroll to position [547, 0]
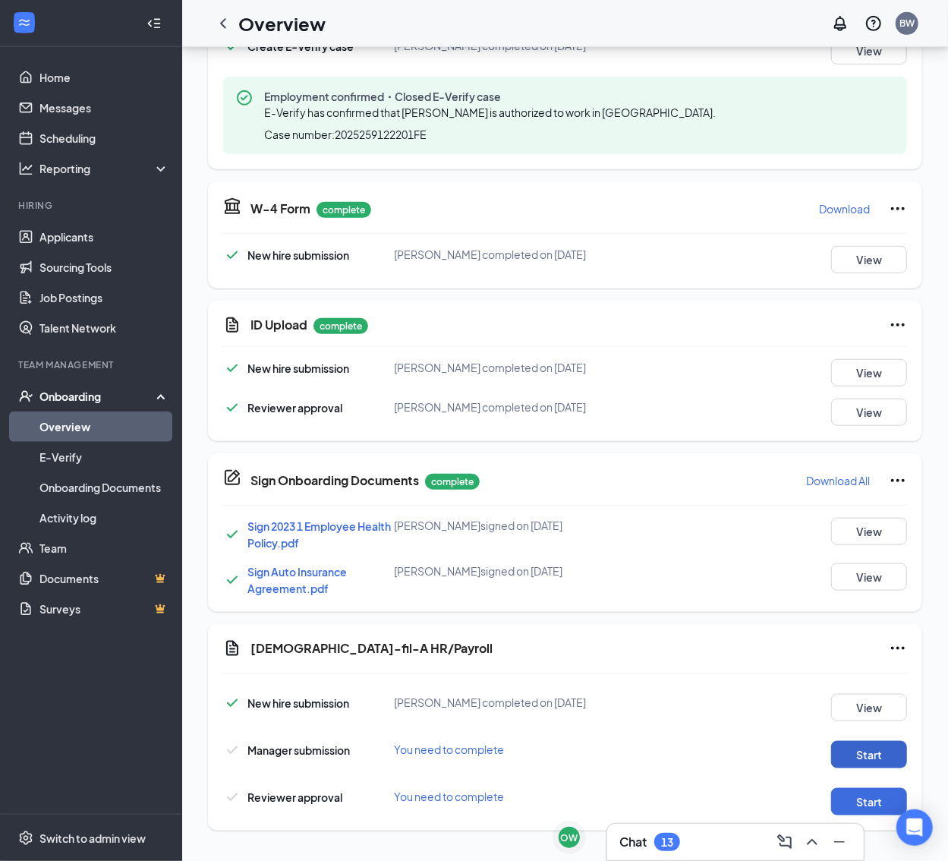
click at [881, 753] on button "Start" at bounding box center [869, 754] width 76 height 27
click at [862, 811] on button "Start" at bounding box center [869, 801] width 76 height 27
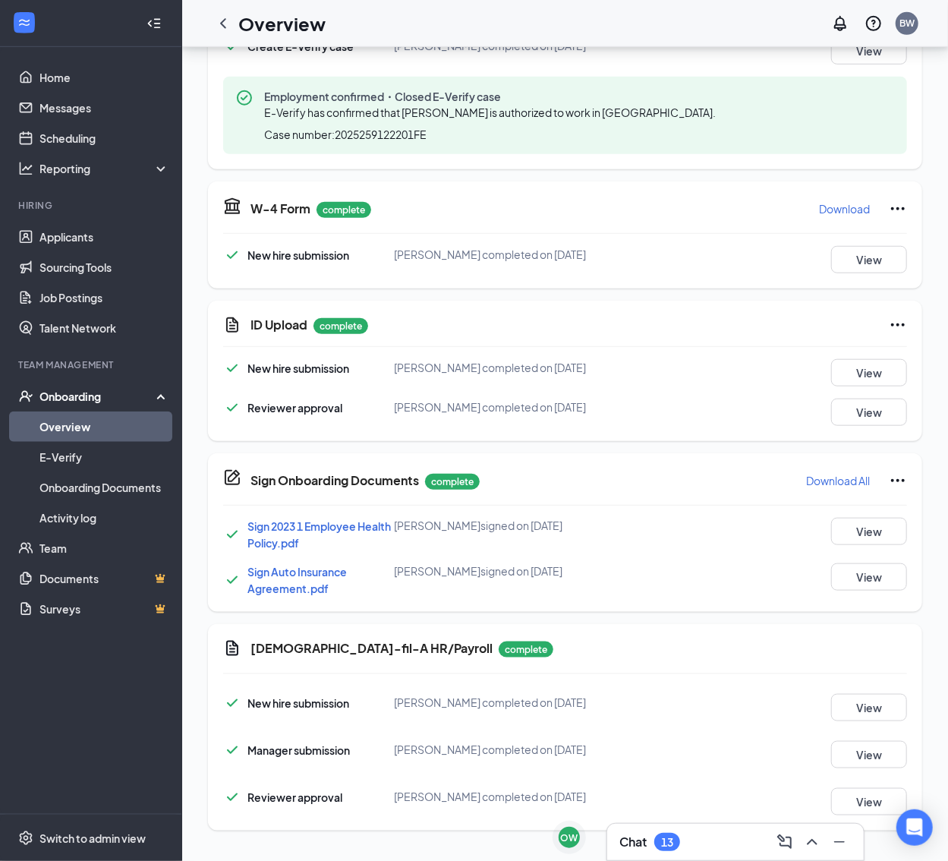
click at [521, 437] on div "Basic Information complete New hire submission [PERSON_NAME] completed on [DATE…" at bounding box center [565, 300] width 714 height 1083
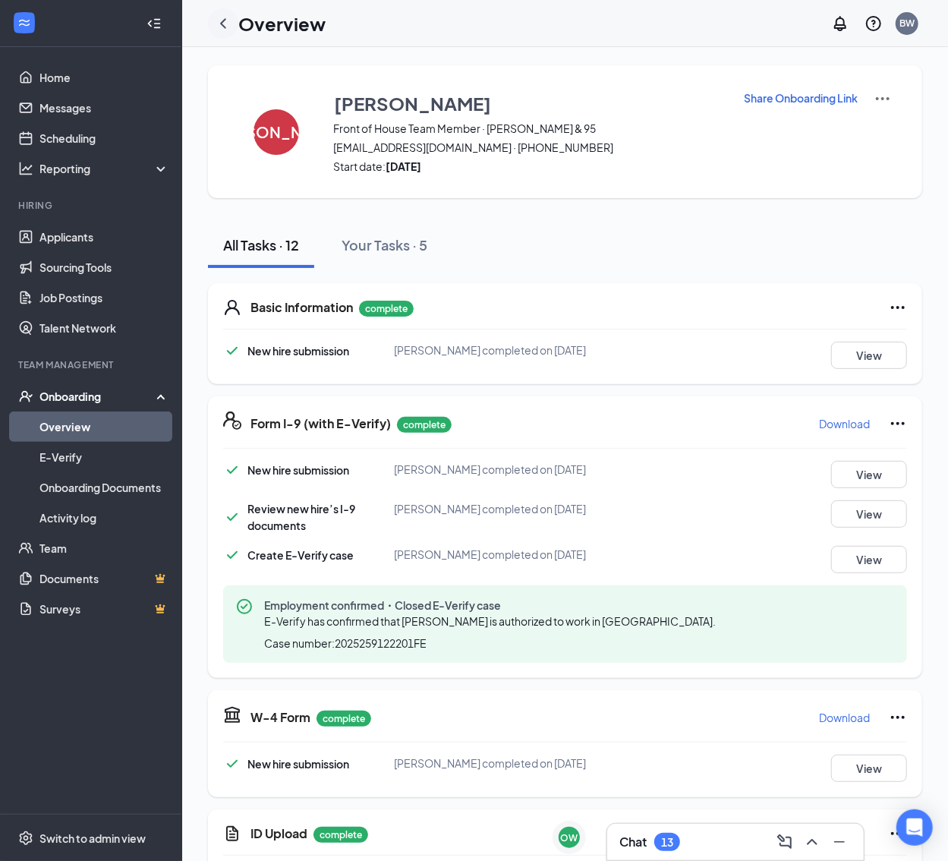
click at [229, 8] on div at bounding box center [223, 23] width 30 height 30
click at [219, 27] on icon "ChevronLeft" at bounding box center [223, 23] width 18 height 18
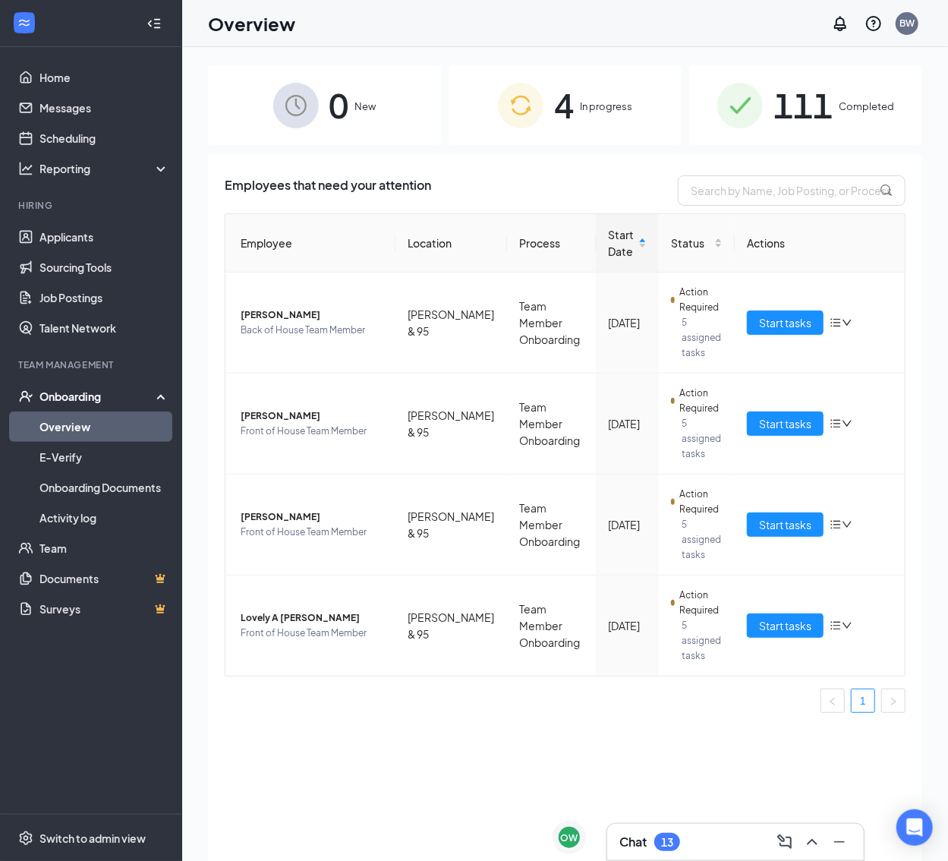
click at [708, 847] on div "Chat 13" at bounding box center [735, 842] width 232 height 24
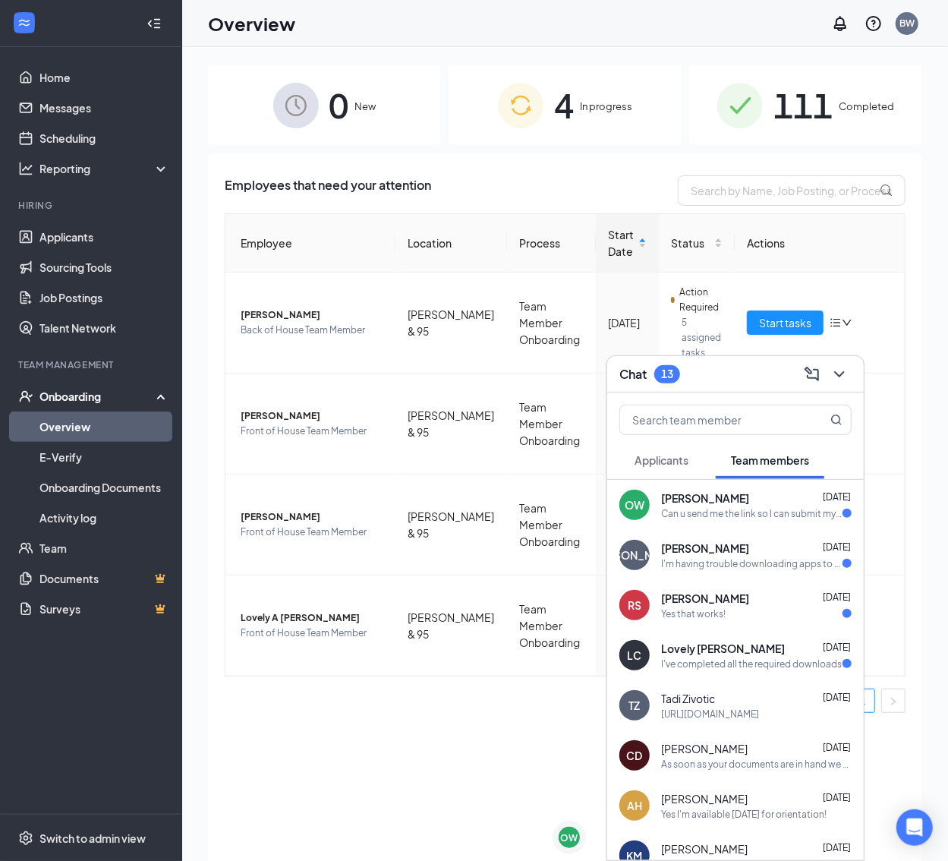
click at [723, 603] on div "[PERSON_NAME] [DATE]" at bounding box center [756, 597] width 190 height 15
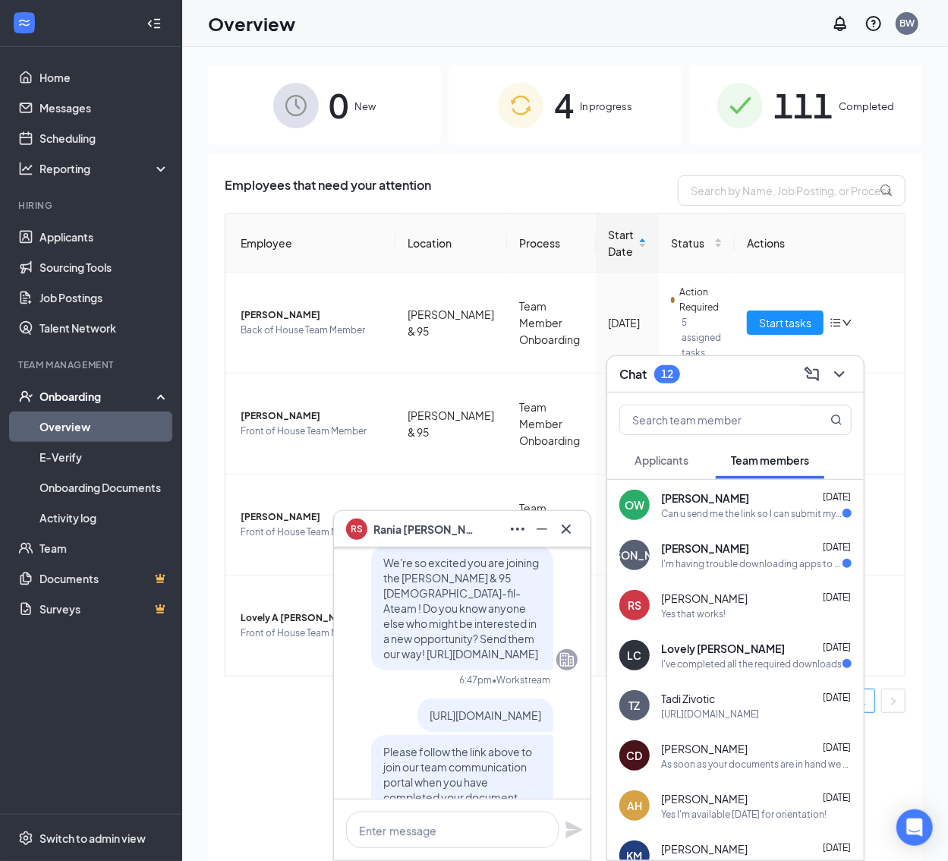
scroll to position [-173, 0]
click at [201, 742] on div "0 New 4 In progress 111 Completed Employees that need your attention Employee L…" at bounding box center [565, 488] width 766 height 882
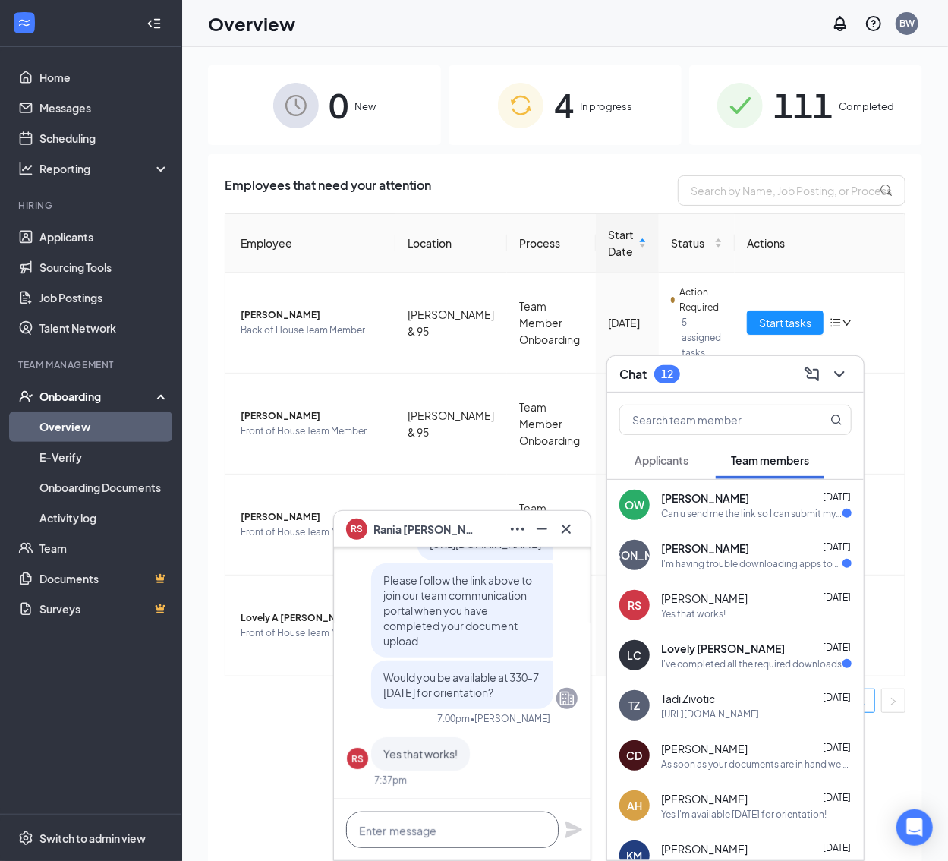
click at [465, 833] on textarea at bounding box center [452, 829] width 213 height 36
type textarea "W"
click at [657, 466] on span "Applicants" at bounding box center [661, 460] width 54 height 14
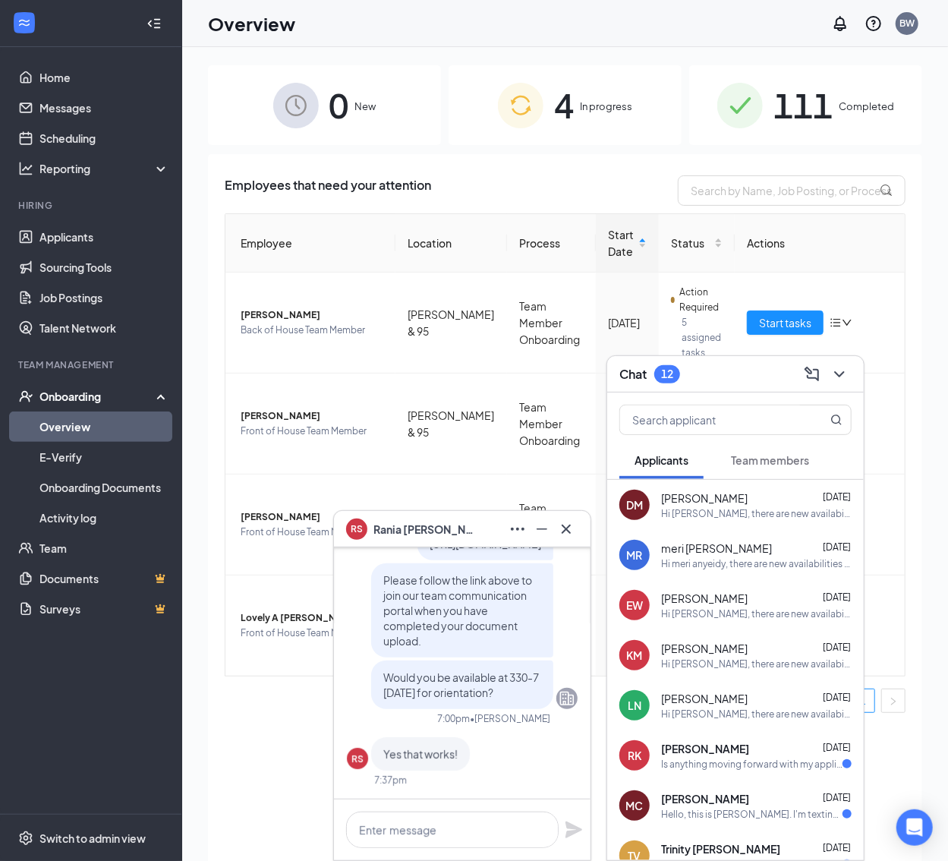
click at [788, 471] on button "Team members" at bounding box center [770, 460] width 109 height 38
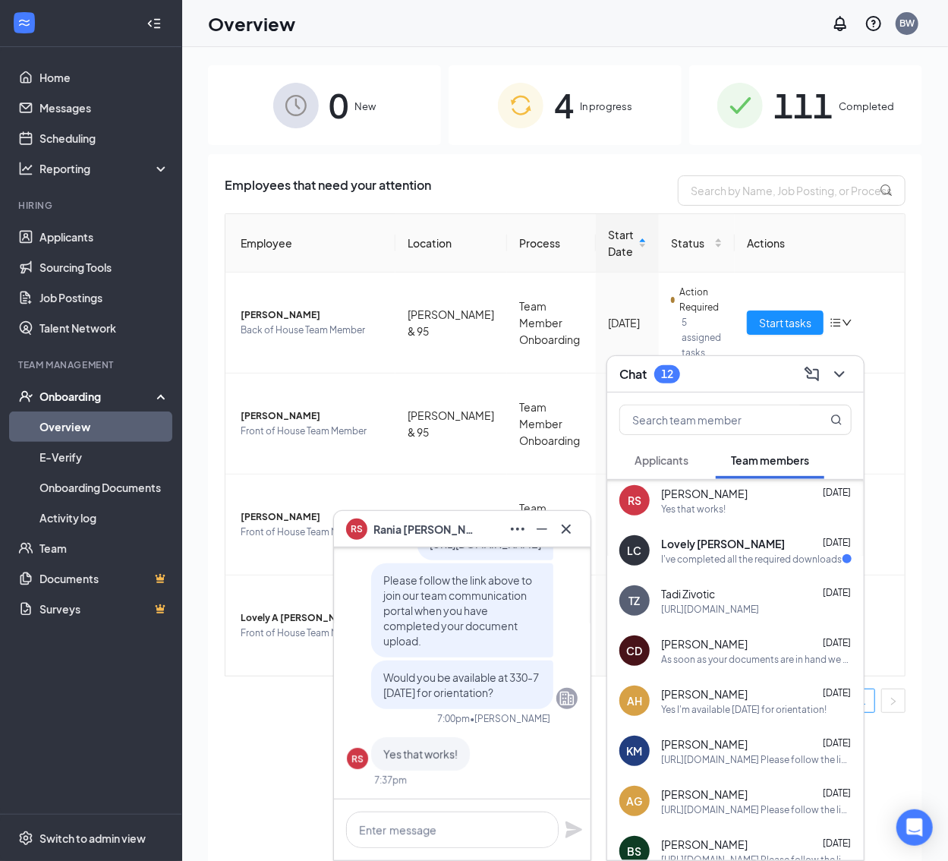
scroll to position [106, 0]
click at [759, 619] on div "TZ Tadi Zivotic [DATE] [URL][DOMAIN_NAME]" at bounding box center [735, 599] width 257 height 50
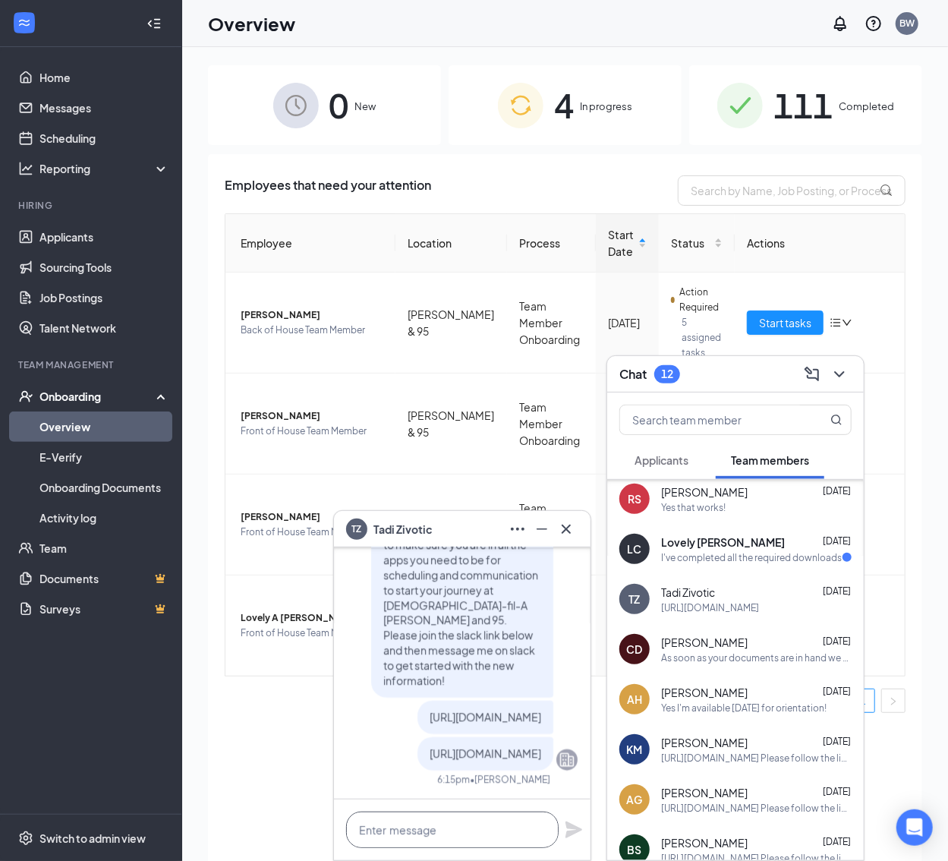
click at [408, 837] on textarea at bounding box center [452, 829] width 213 height 36
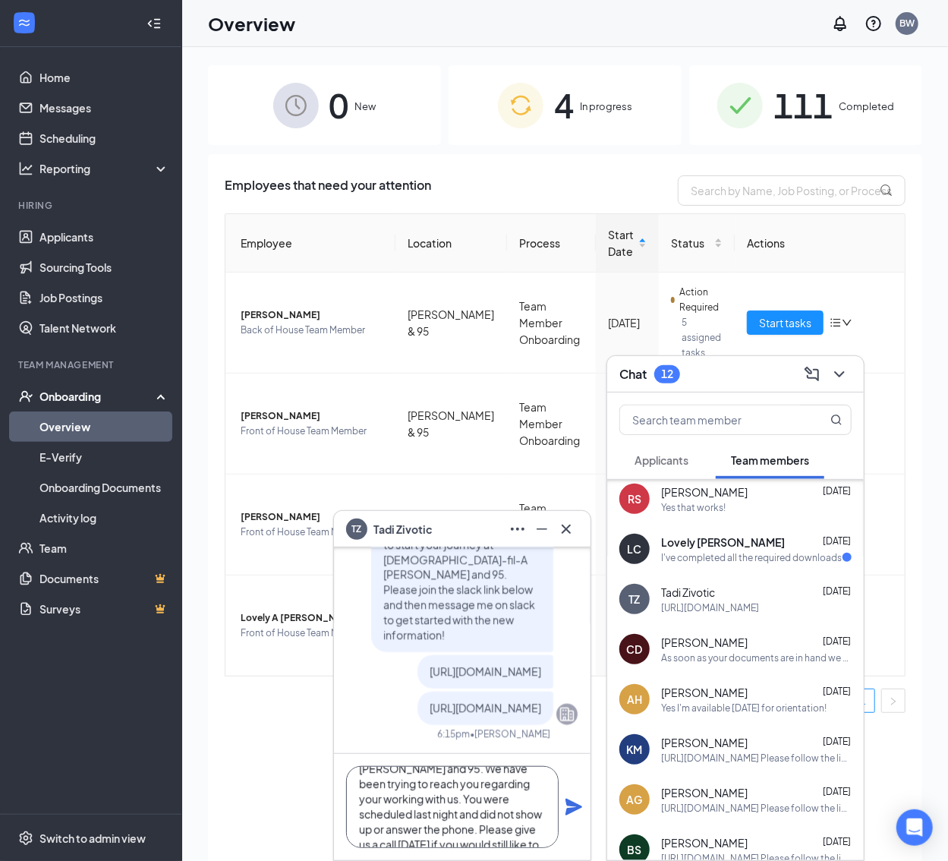
scroll to position [77, 0]
type textarea "Good morning [PERSON_NAME], This is [PERSON_NAME], the HR Director at [DEMOGRAP…"
click at [580, 810] on icon "Plane" at bounding box center [574, 807] width 18 height 18
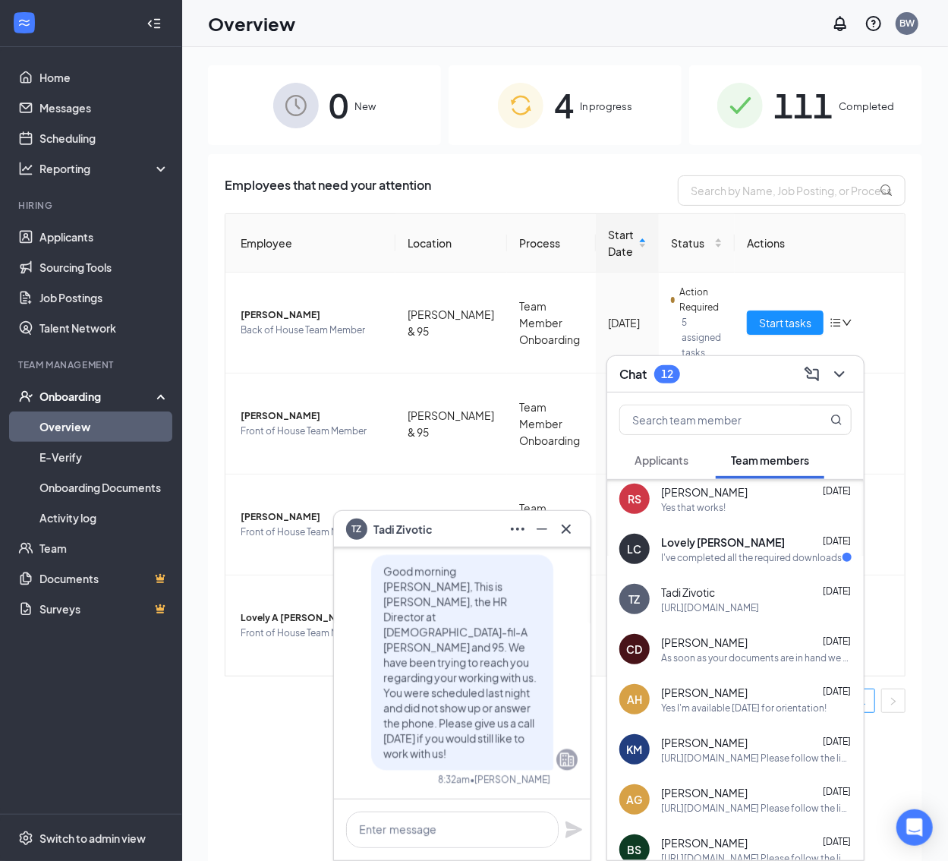
scroll to position [0, 0]
click at [456, 819] on textarea at bounding box center [452, 829] width 213 height 36
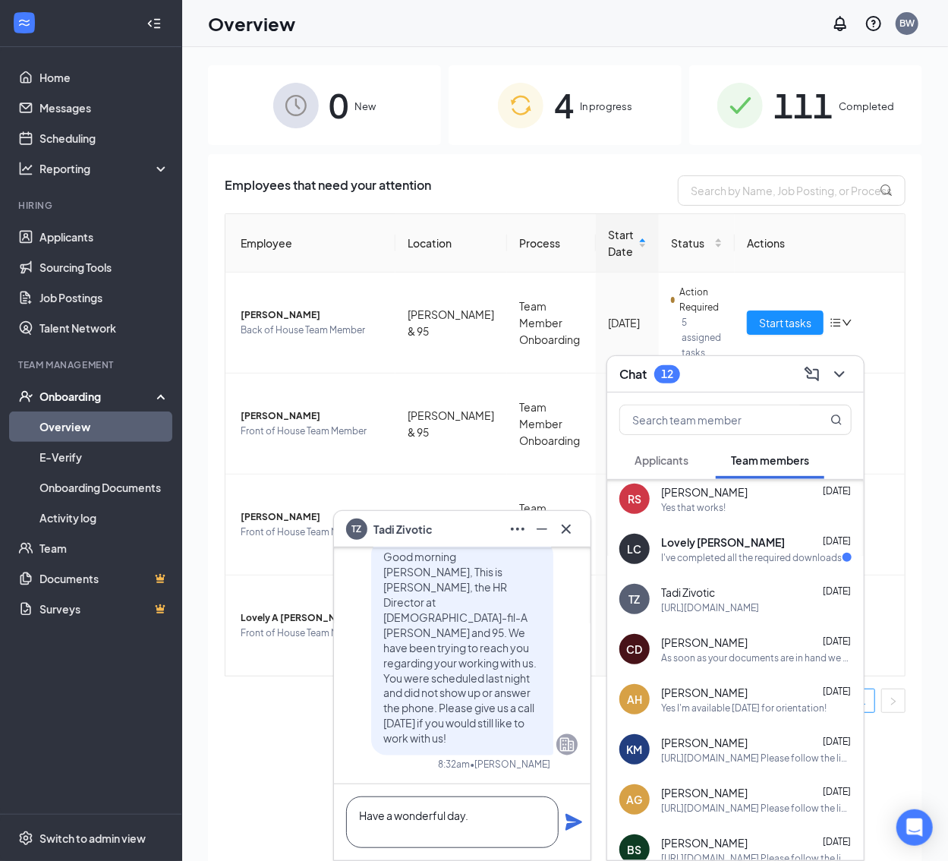
scroll to position [2, 0]
type textarea "Have a wonderful day."
click at [577, 816] on icon "Plane" at bounding box center [574, 822] width 18 height 18
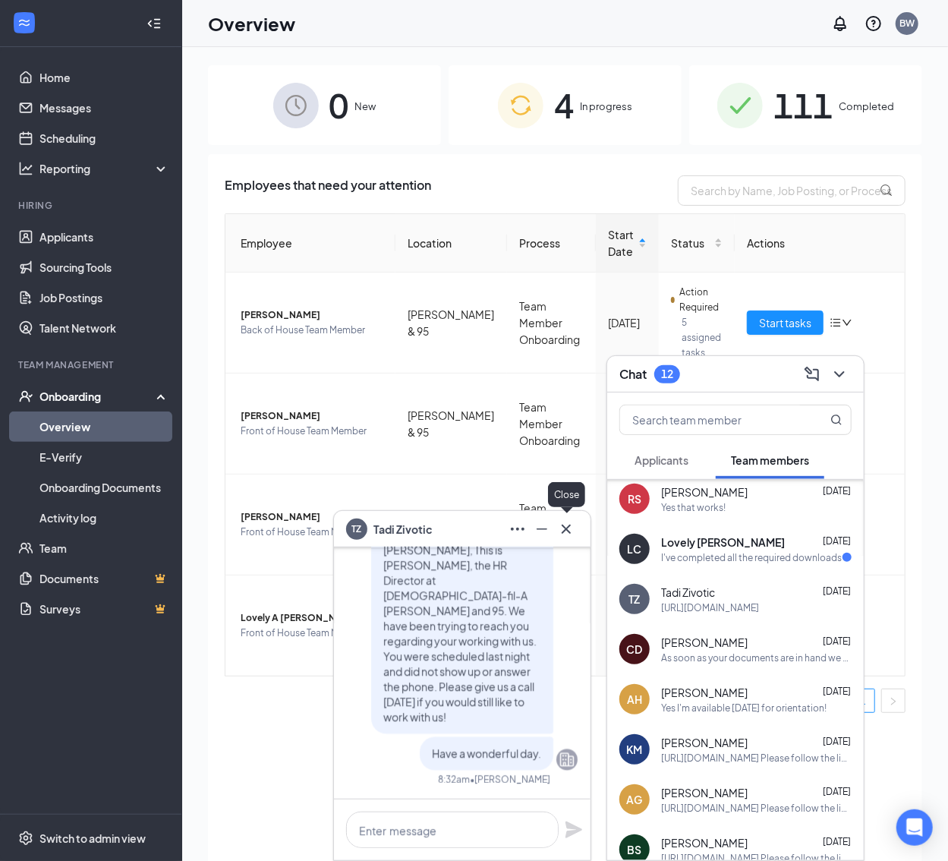
click at [568, 531] on icon "Cross" at bounding box center [566, 528] width 9 height 9
